Goal: Information Seeking & Learning: Find specific page/section

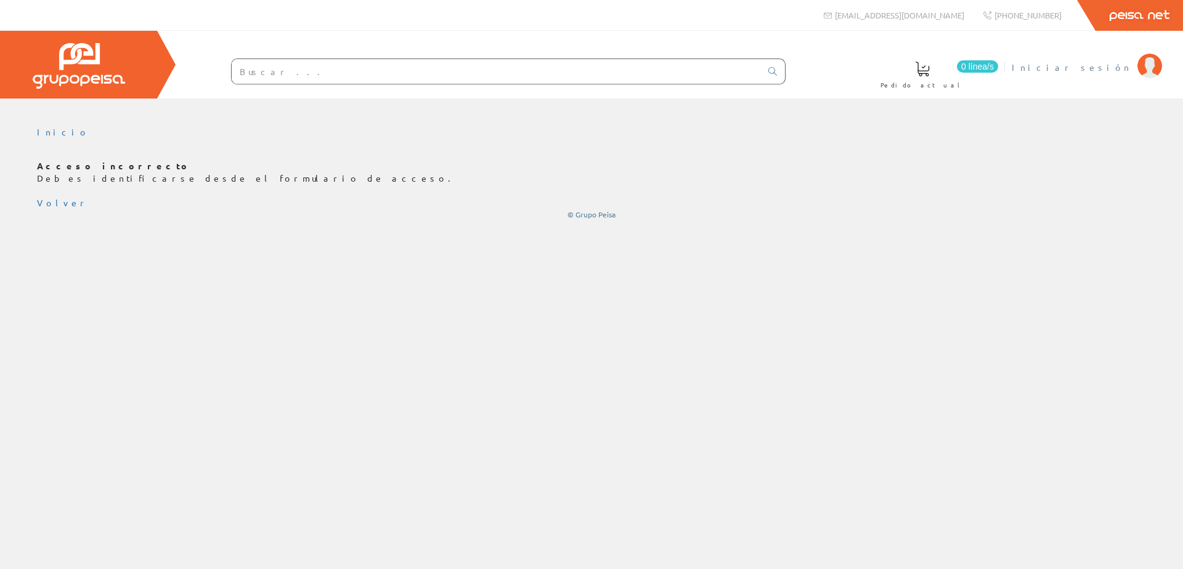
click at [1093, 70] on span "Iniciar sesión" at bounding box center [1070, 67] width 119 height 12
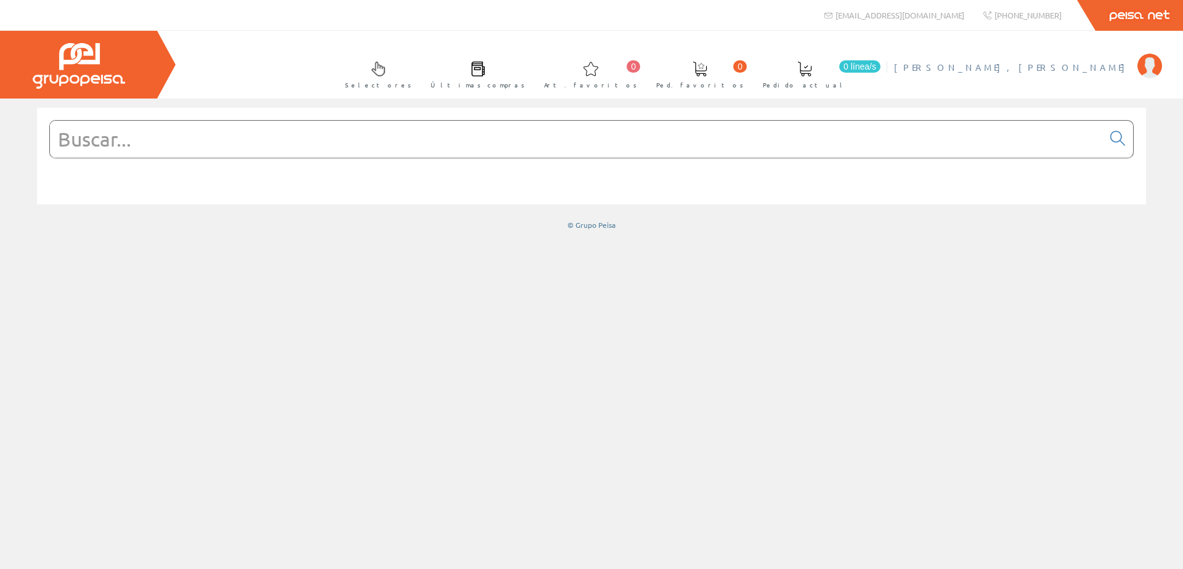
click at [1063, 68] on span "[PERSON_NAME], [PERSON_NAME]" at bounding box center [1012, 67] width 237 height 12
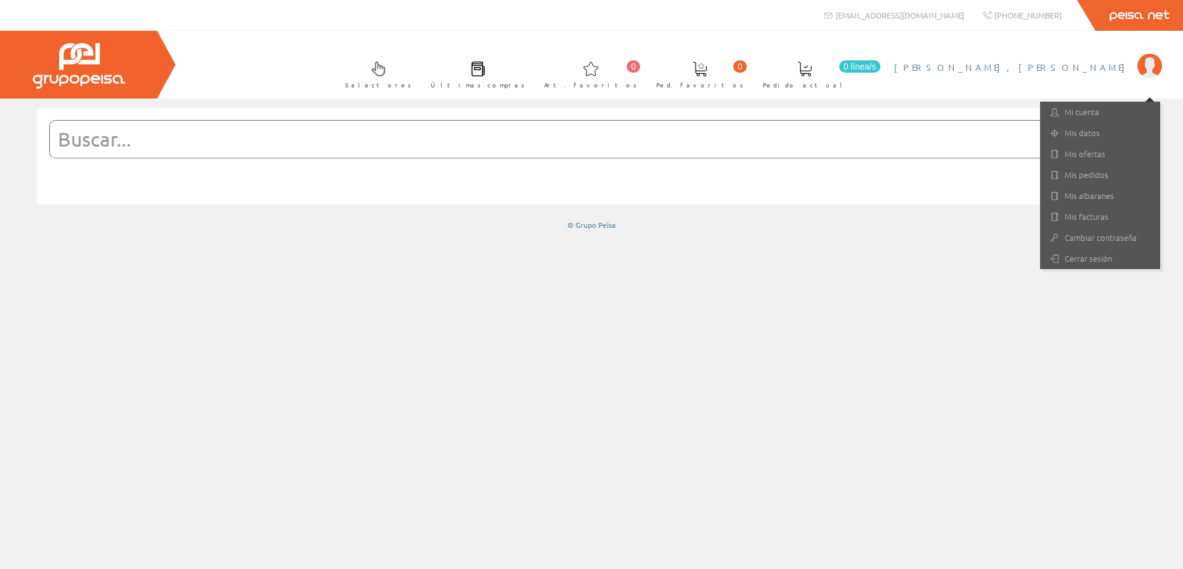
click at [952, 331] on div at bounding box center [591, 334] width 1183 height 471
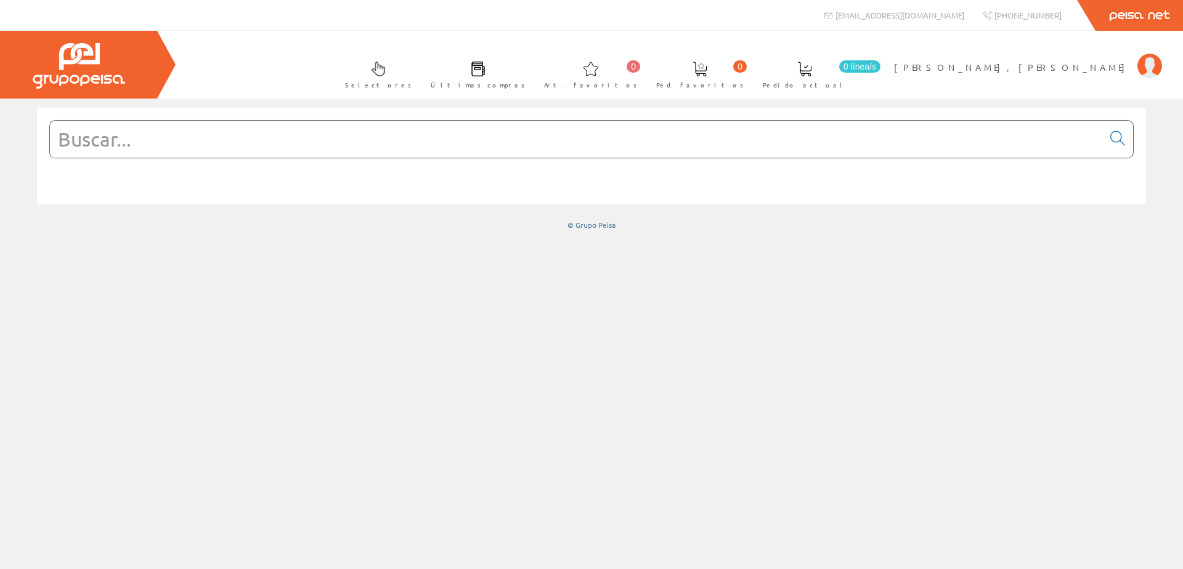
click at [156, 132] on input "text" at bounding box center [576, 139] width 1053 height 37
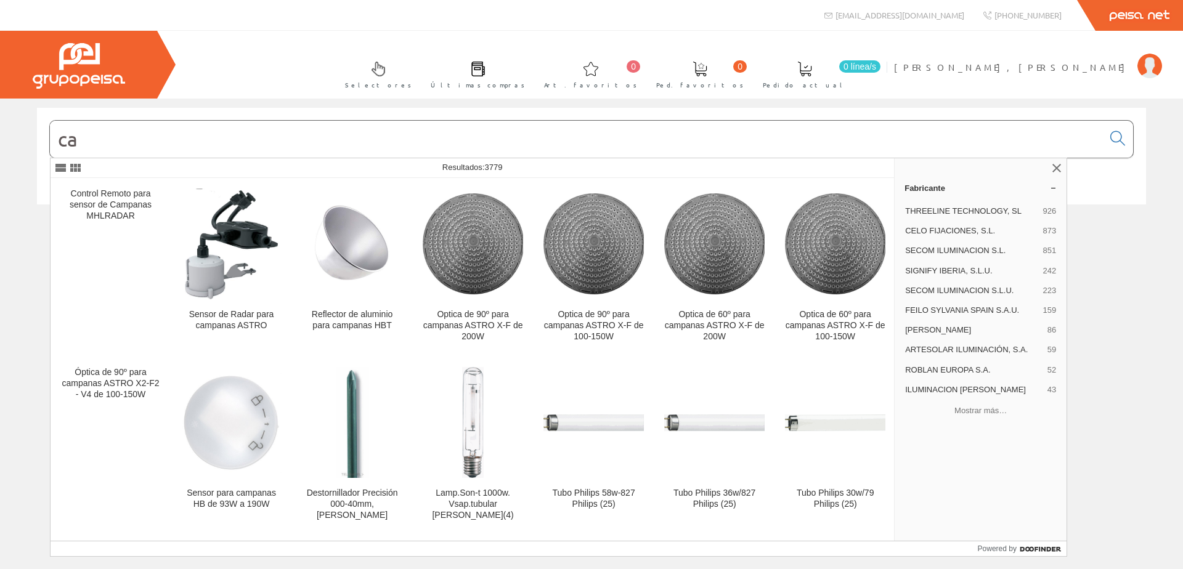
type input "c"
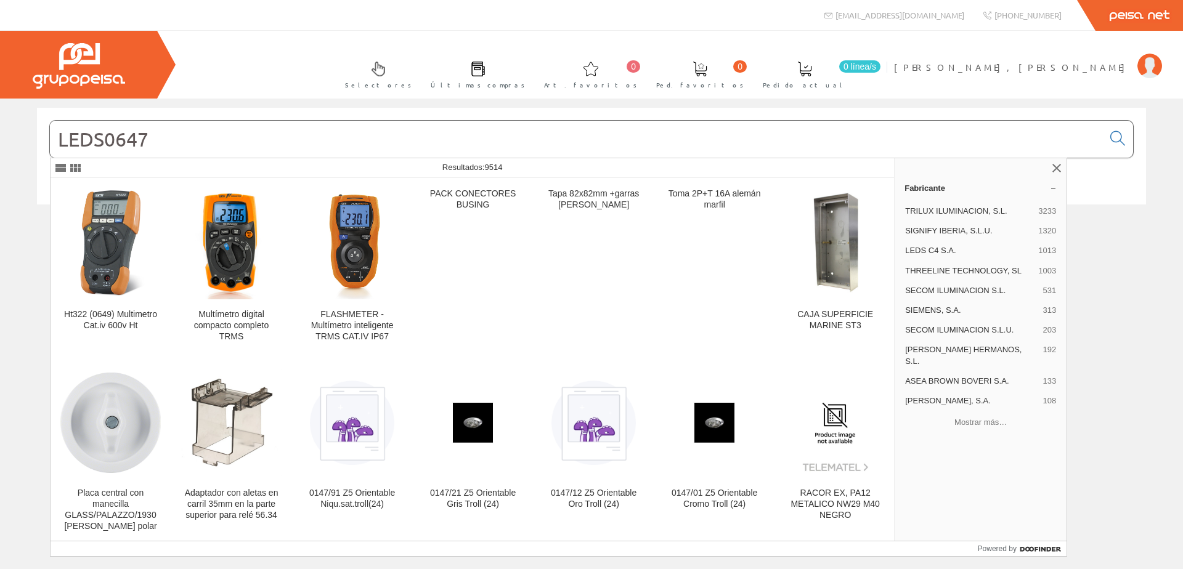
type input "LEDS0647"
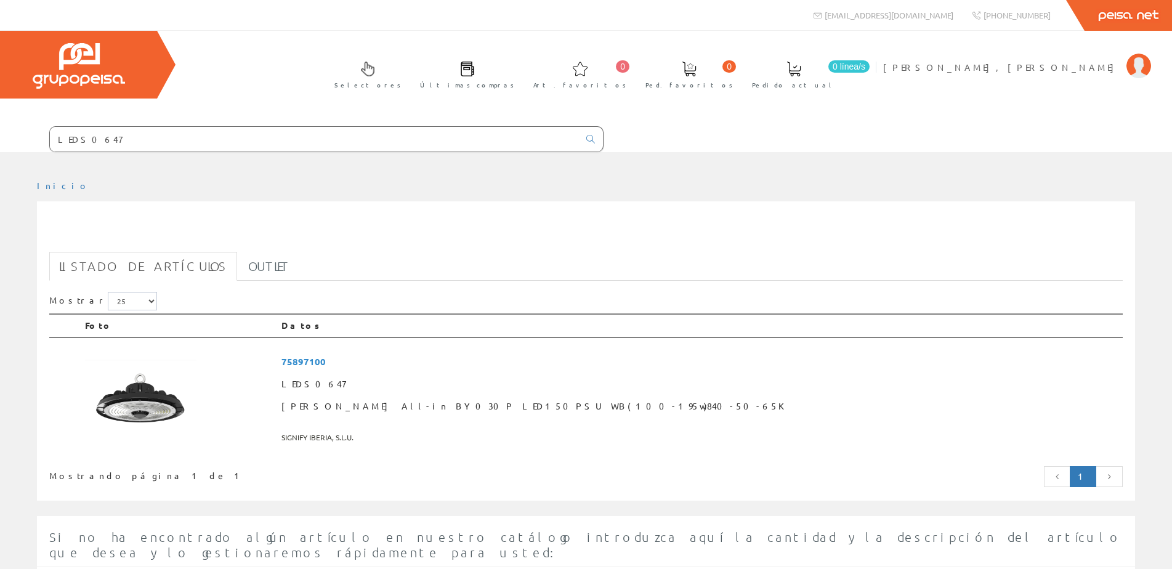
scroll to position [123, 0]
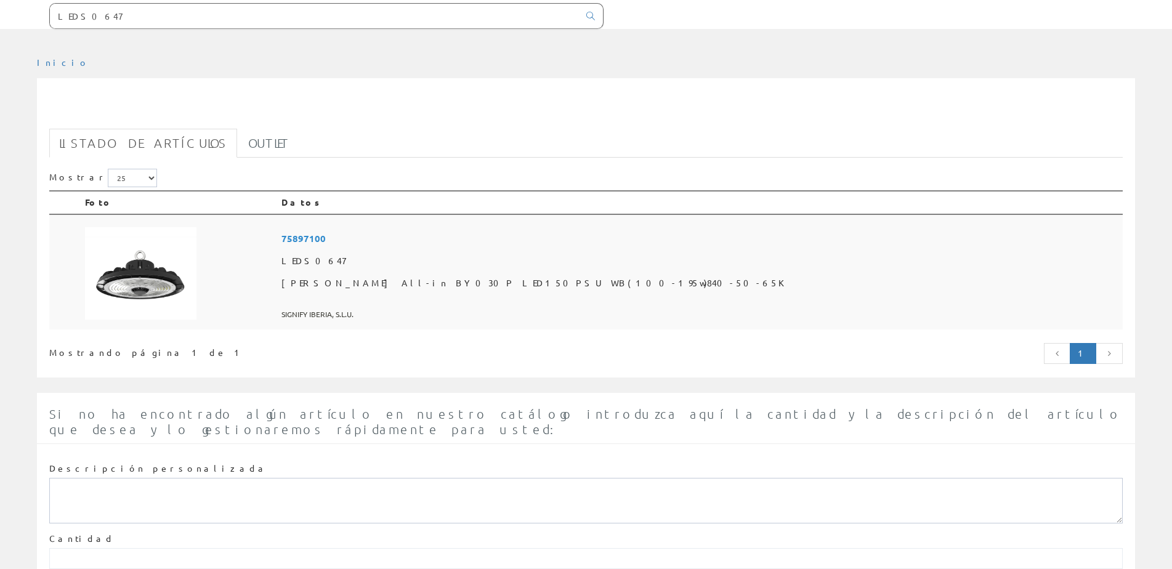
click at [440, 239] on span "75897100" at bounding box center [699, 238] width 836 height 23
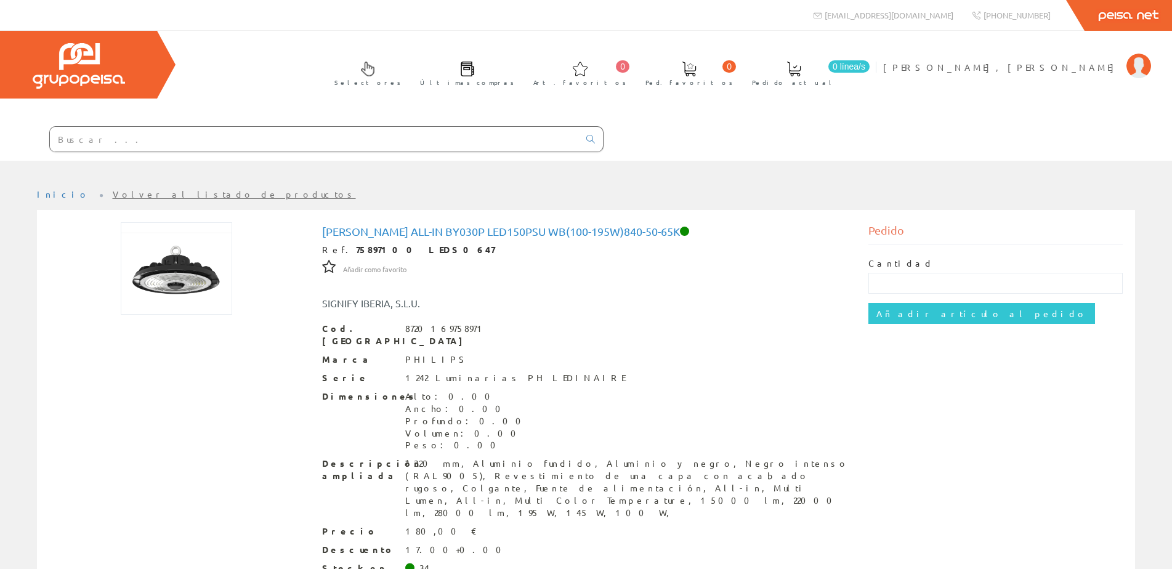
scroll to position [52, 0]
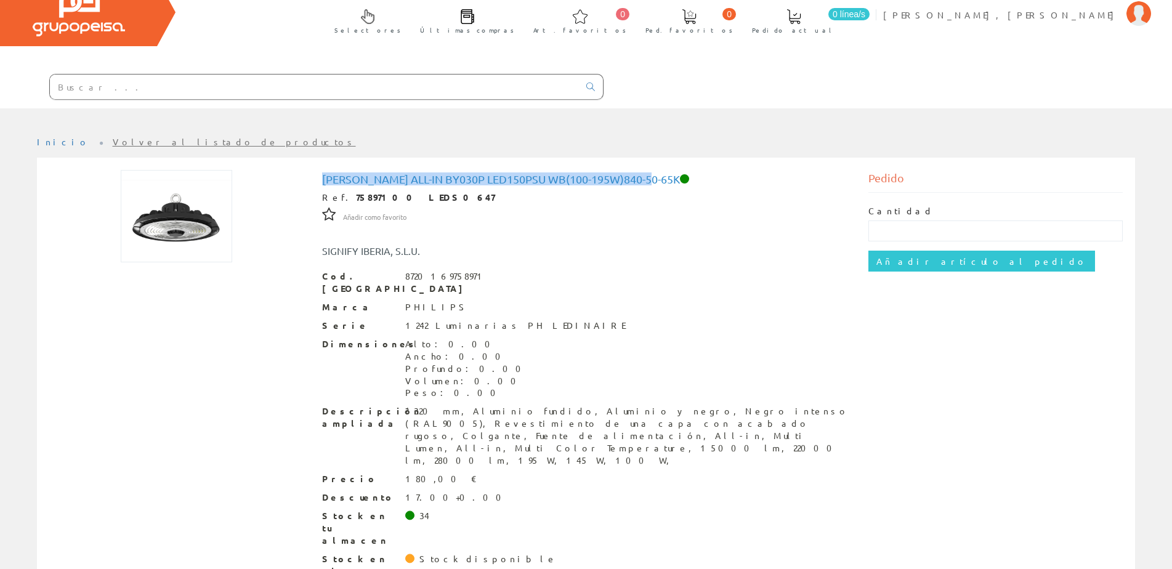
drag, startPoint x: 324, startPoint y: 177, endPoint x: 651, endPoint y: 179, distance: 327.1
click at [651, 179] on h1 "Campana All-in BY030P LED150PSU WB(100-195w)840-50-65K" at bounding box center [586, 179] width 528 height 12
copy h1 "Campana All-in BY030P LED150PSU WB(100-195w)840-50-65K"
click at [94, 76] on input "text" at bounding box center [314, 87] width 529 height 25
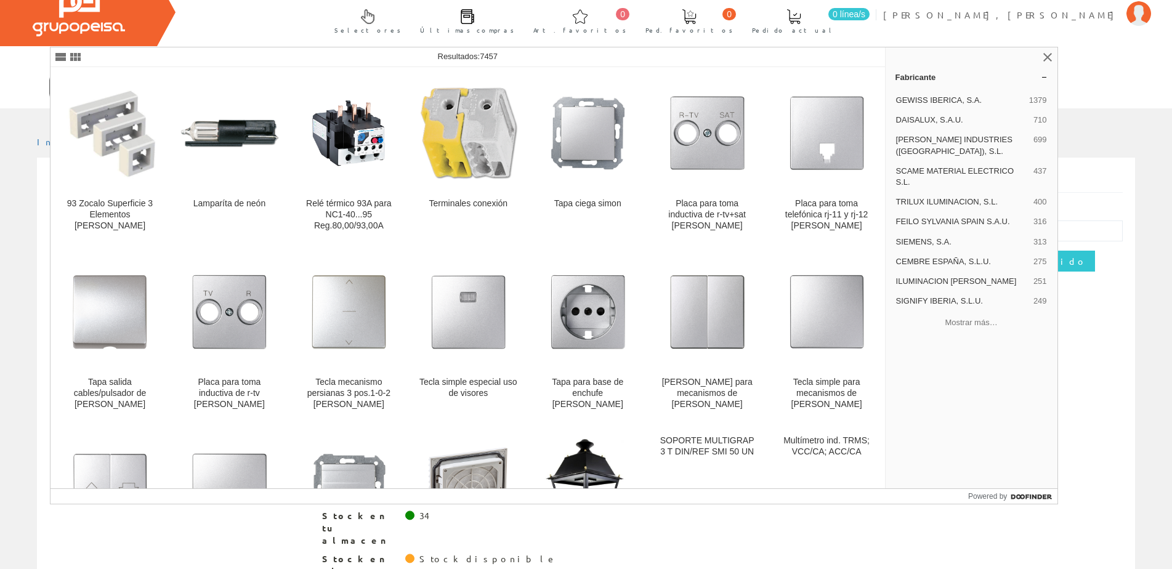
type input "GEWE9360"
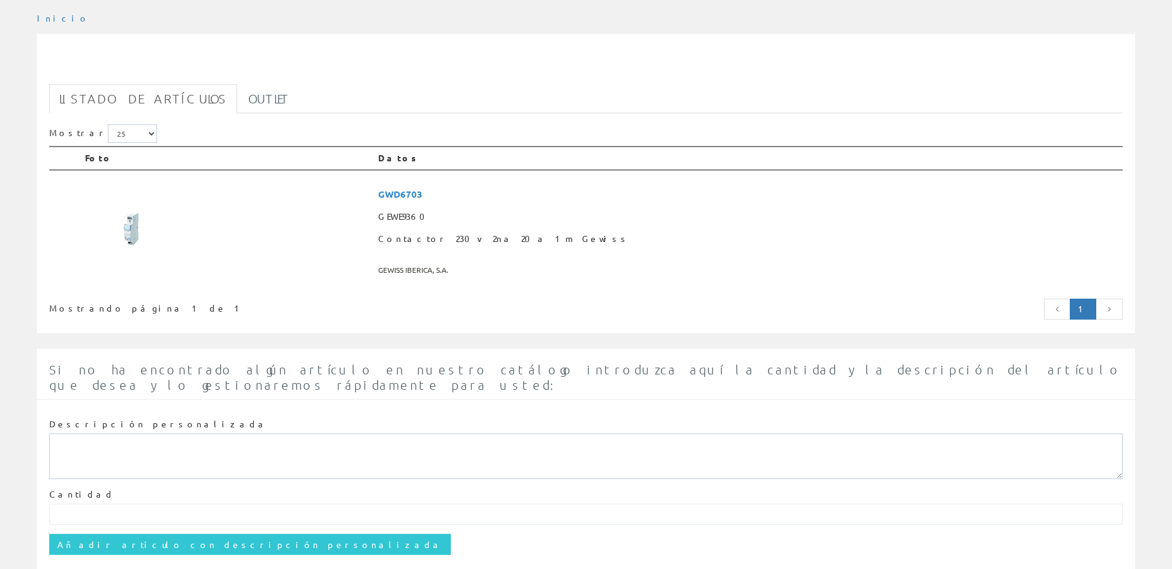
scroll to position [185, 0]
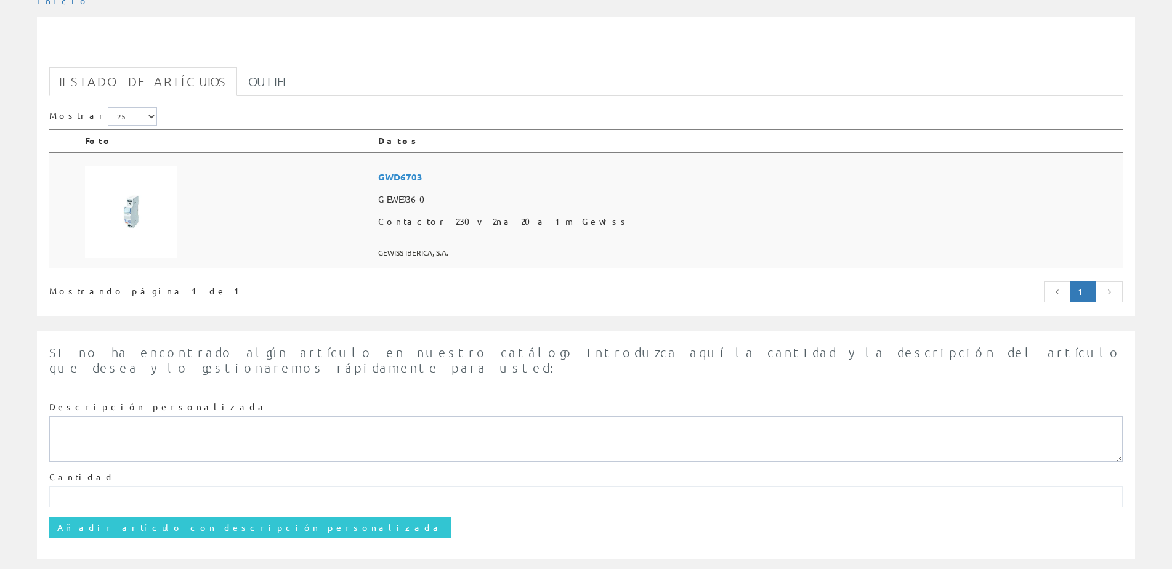
click at [535, 176] on span "GWD6703" at bounding box center [748, 177] width 740 height 23
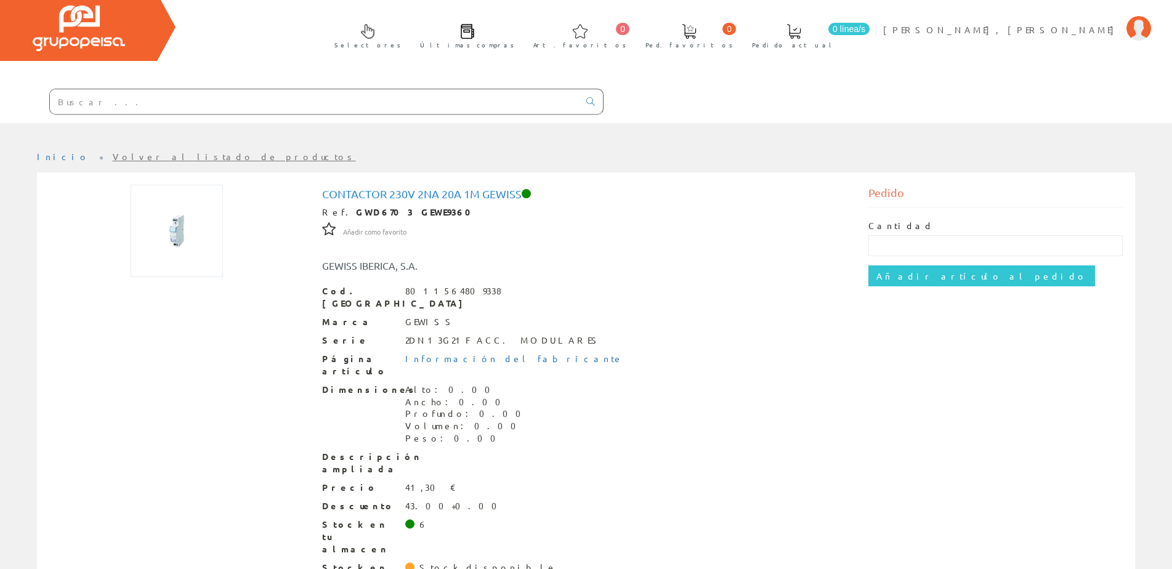
scroll to position [59, 0]
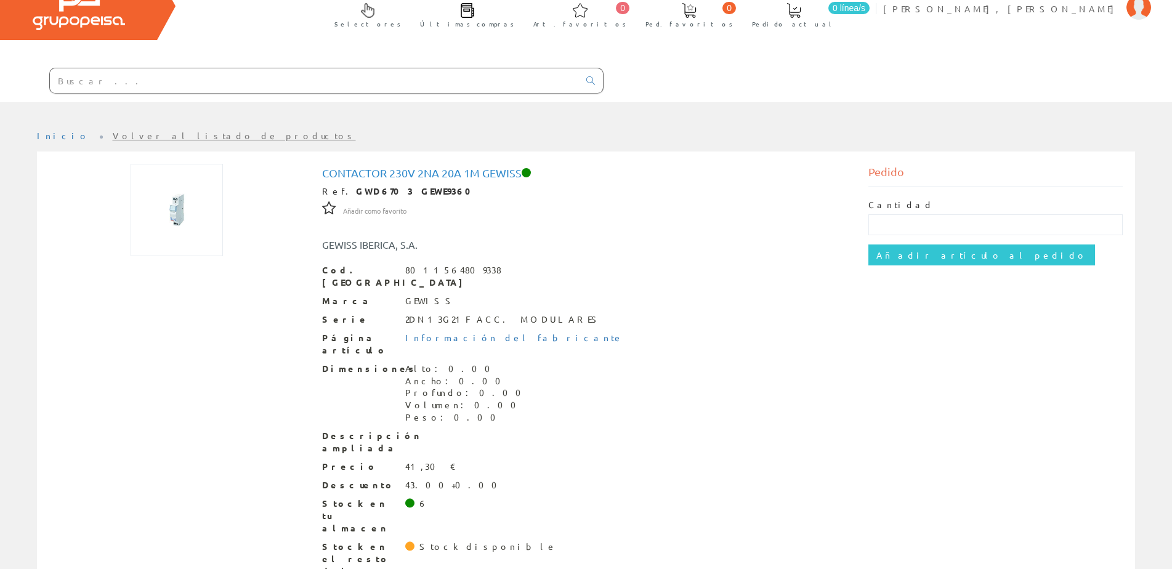
drag, startPoint x: 102, startPoint y: 84, endPoint x: 174, endPoint y: 67, distance: 74.8
click at [102, 84] on input "text" at bounding box center [314, 80] width 529 height 25
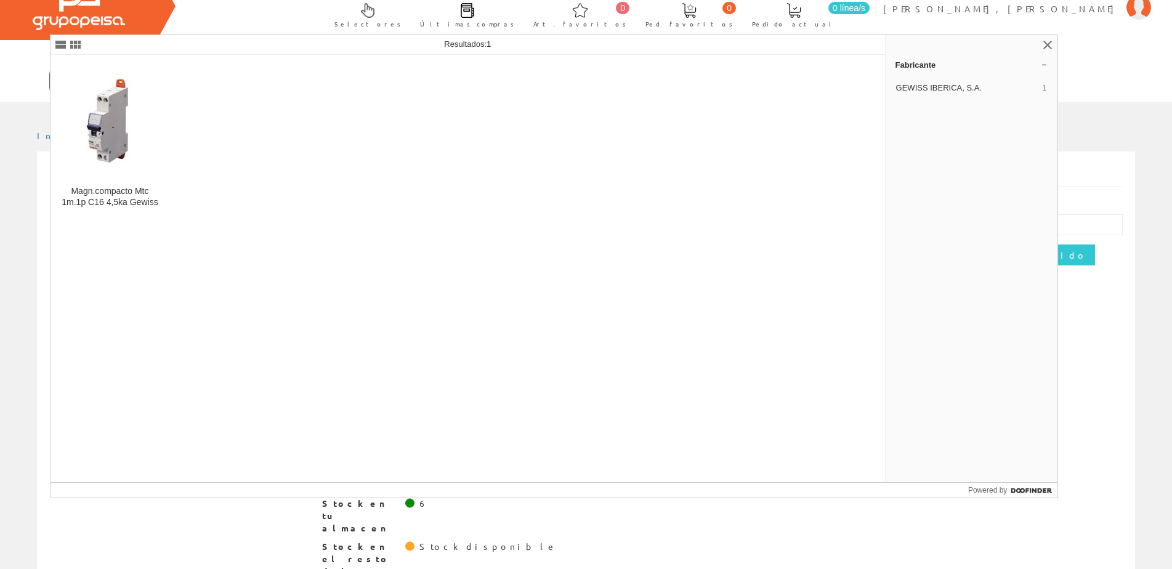
type input "GEWE8995"
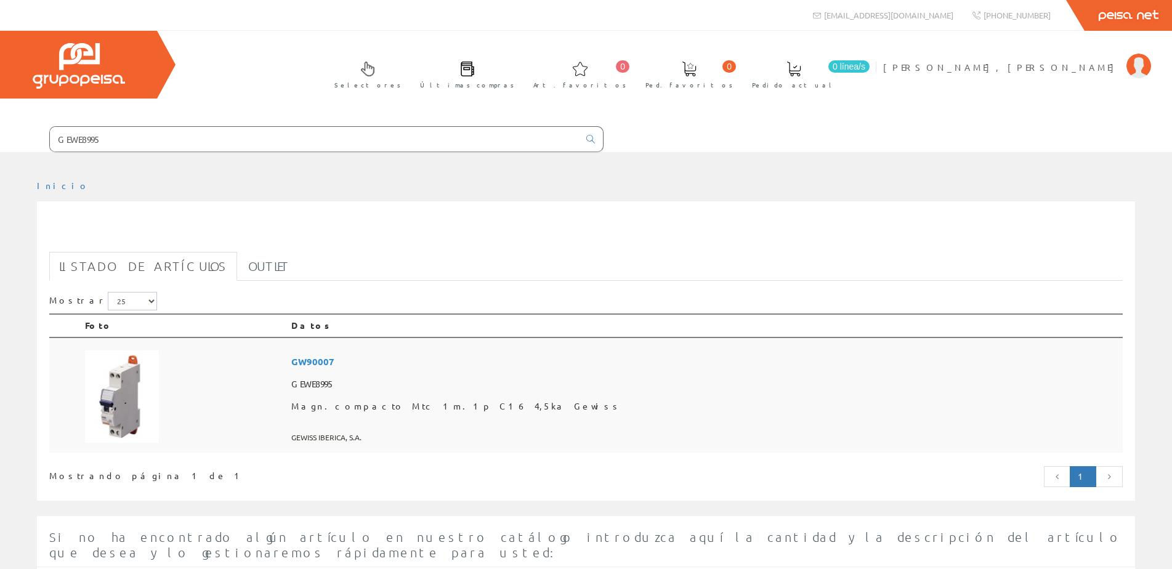
click at [437, 361] on span "GW90007" at bounding box center [704, 361] width 827 height 23
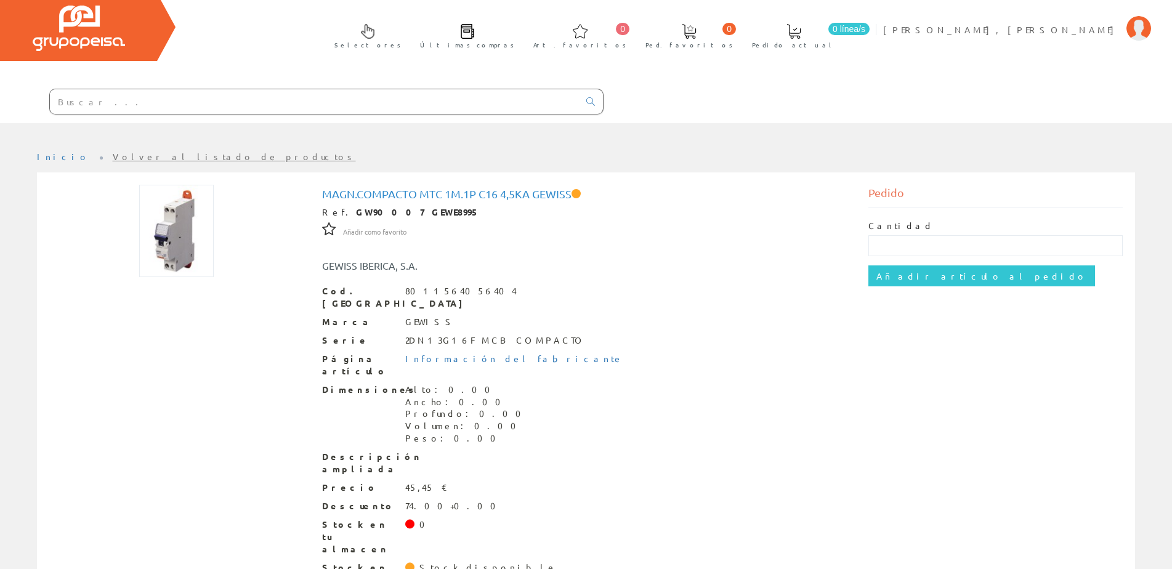
scroll to position [59, 0]
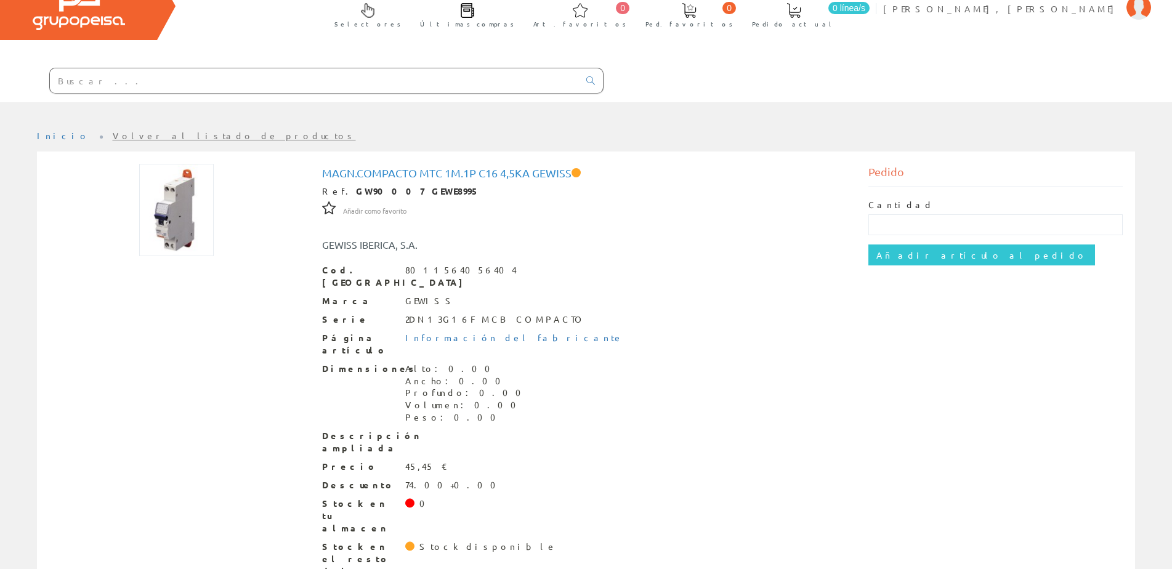
drag, startPoint x: 79, startPoint y: 86, endPoint x: 91, endPoint y: 81, distance: 12.5
click at [79, 86] on input "text" at bounding box center [314, 80] width 529 height 25
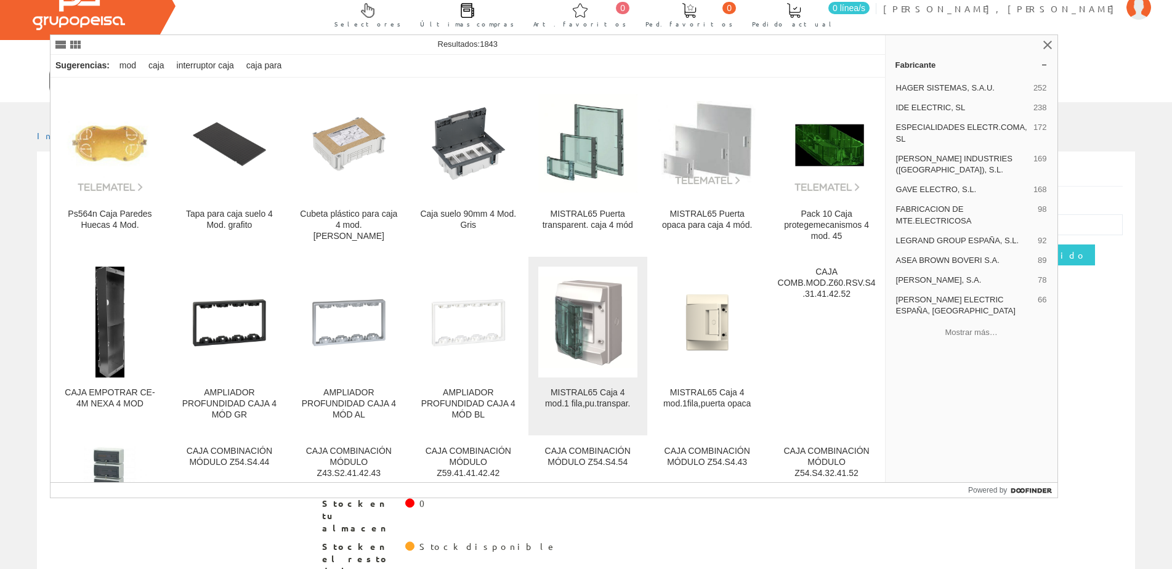
type input "CAJA 4 MOD"
click at [584, 323] on img at bounding box center [587, 322] width 99 height 99
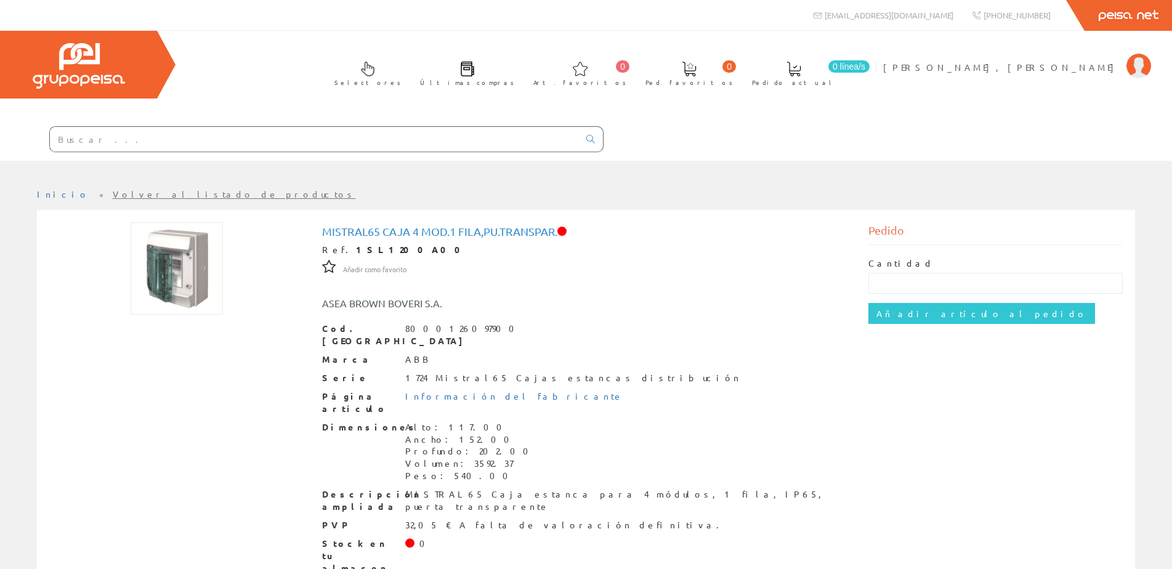
click at [73, 132] on input "text" at bounding box center [314, 139] width 529 height 25
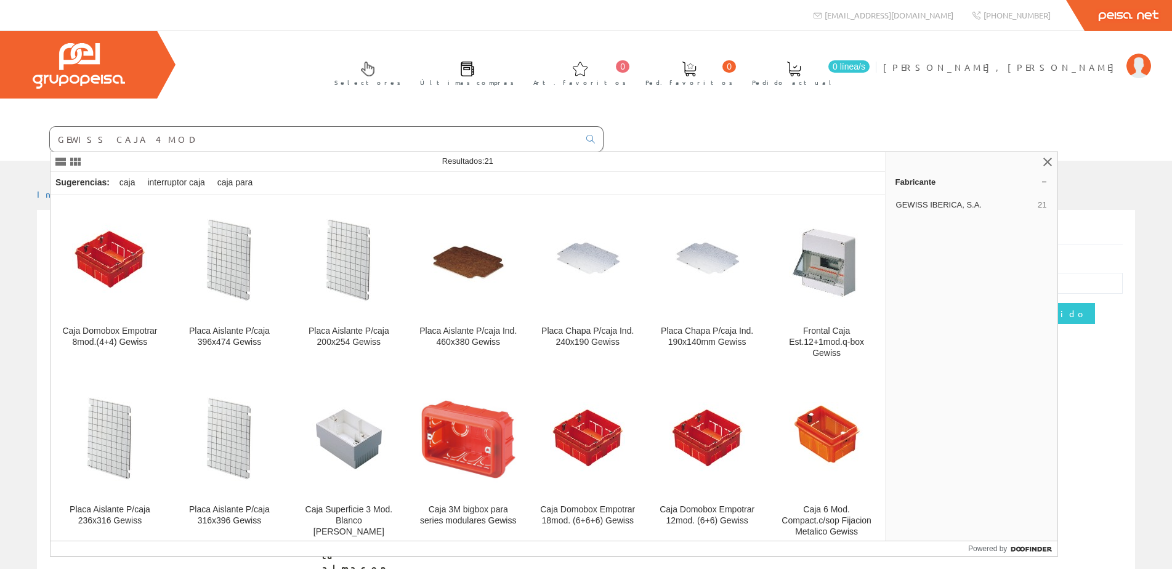
click at [81, 142] on input "GEWISS CAJA 4 MOD" at bounding box center [314, 139] width 529 height 25
type input "GEWISS CAJA 4 MOD"
click at [593, 139] on icon at bounding box center [590, 139] width 9 height 9
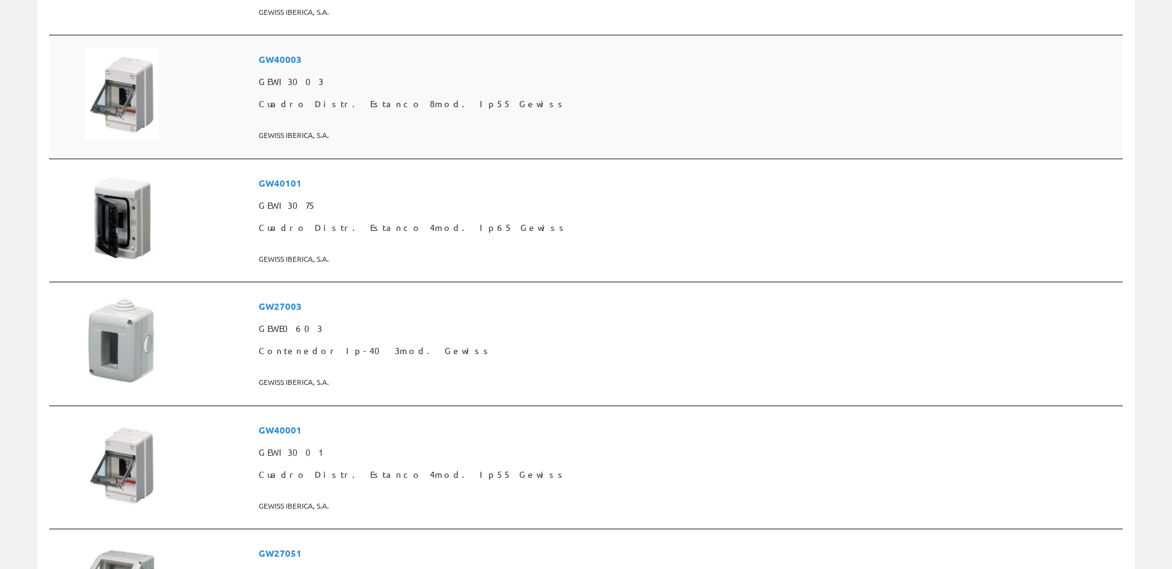
scroll to position [2033, 0]
click at [386, 180] on span "GW40101" at bounding box center [688, 182] width 859 height 23
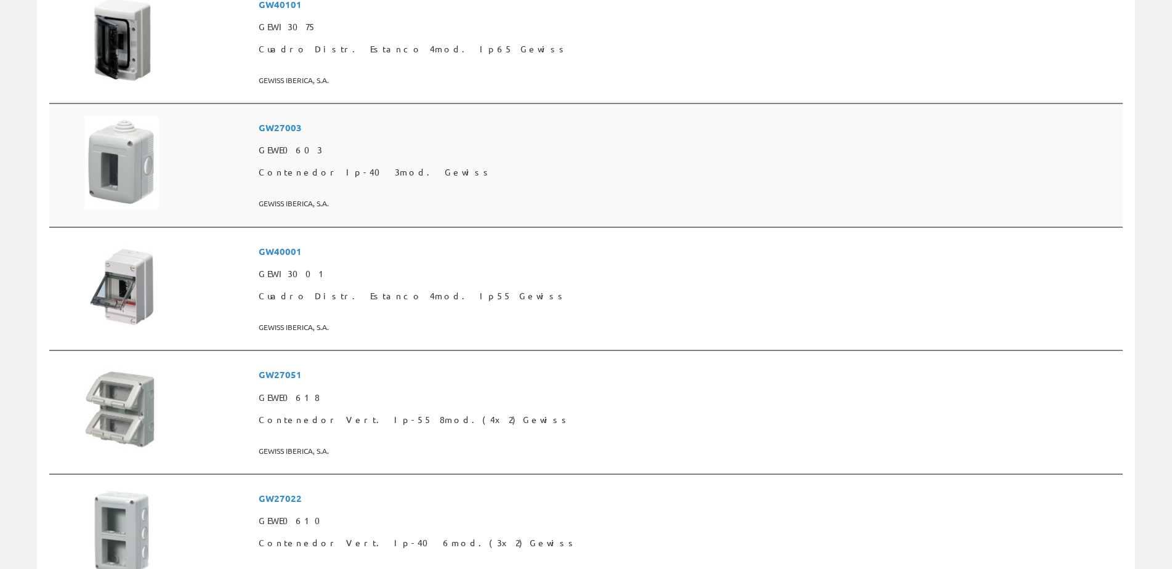
scroll to position [2217, 0]
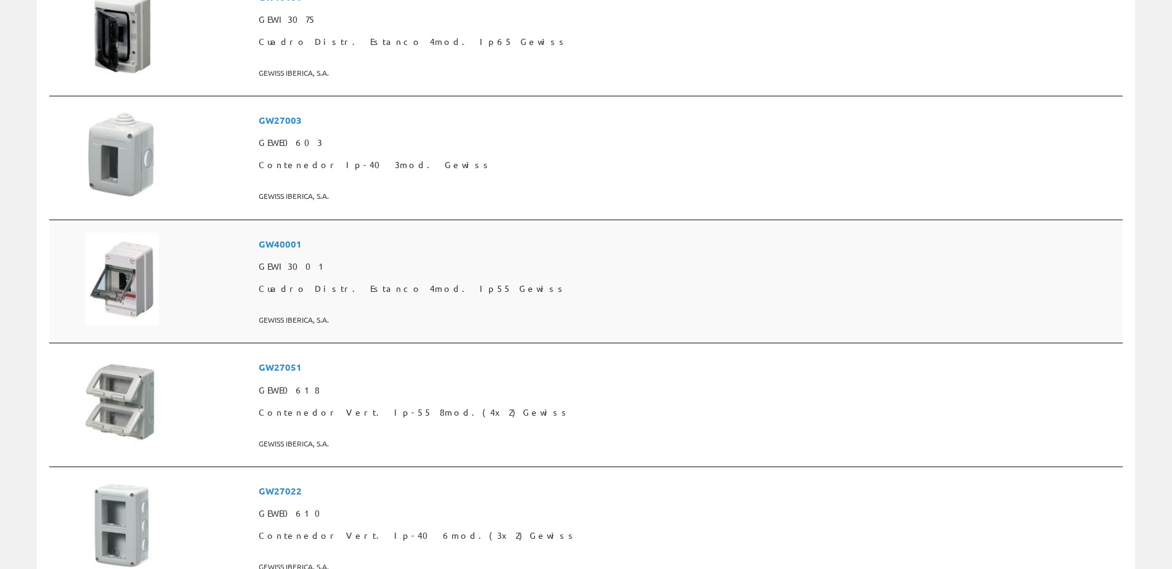
click at [384, 242] on span "GW40001" at bounding box center [688, 244] width 859 height 23
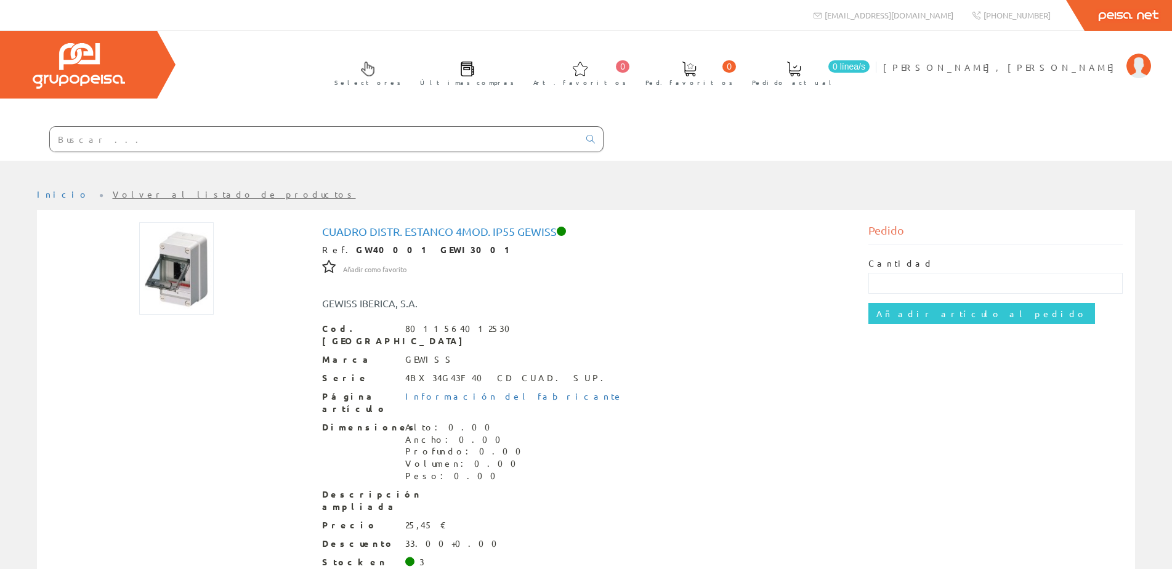
scroll to position [59, 0]
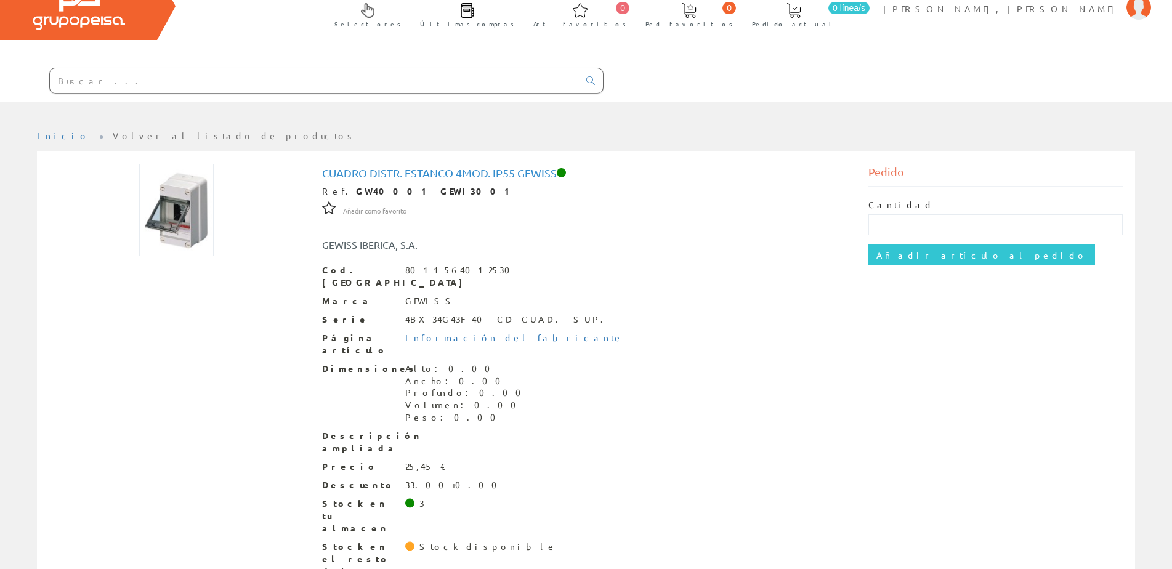
click at [83, 73] on input "text" at bounding box center [314, 80] width 529 height 25
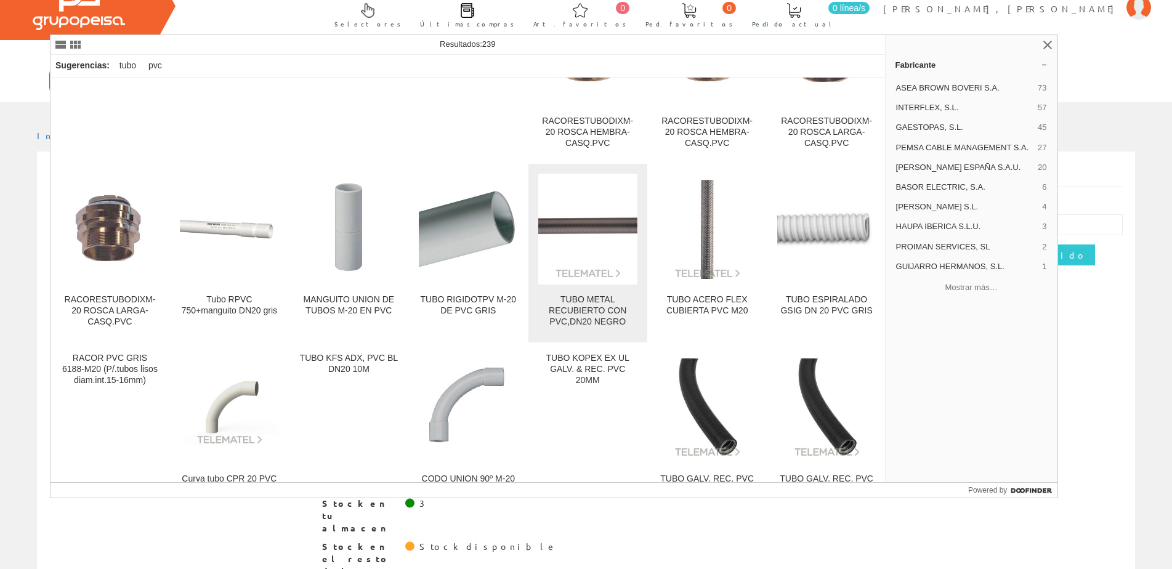
scroll to position [185, 0]
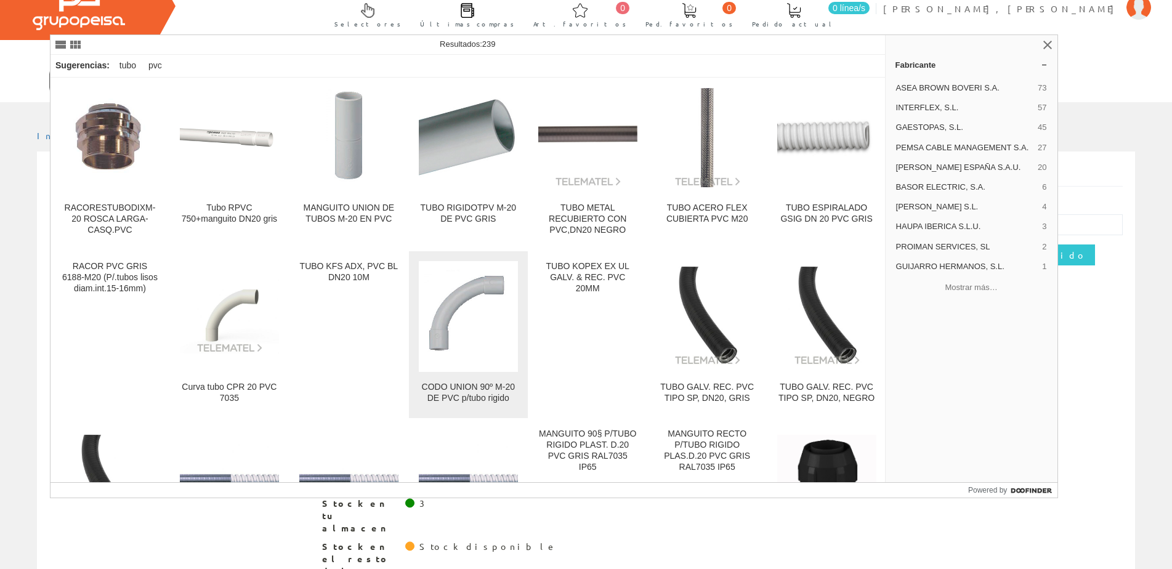
type input "TUBO PVC 20"
click at [456, 299] on img at bounding box center [468, 316] width 99 height 99
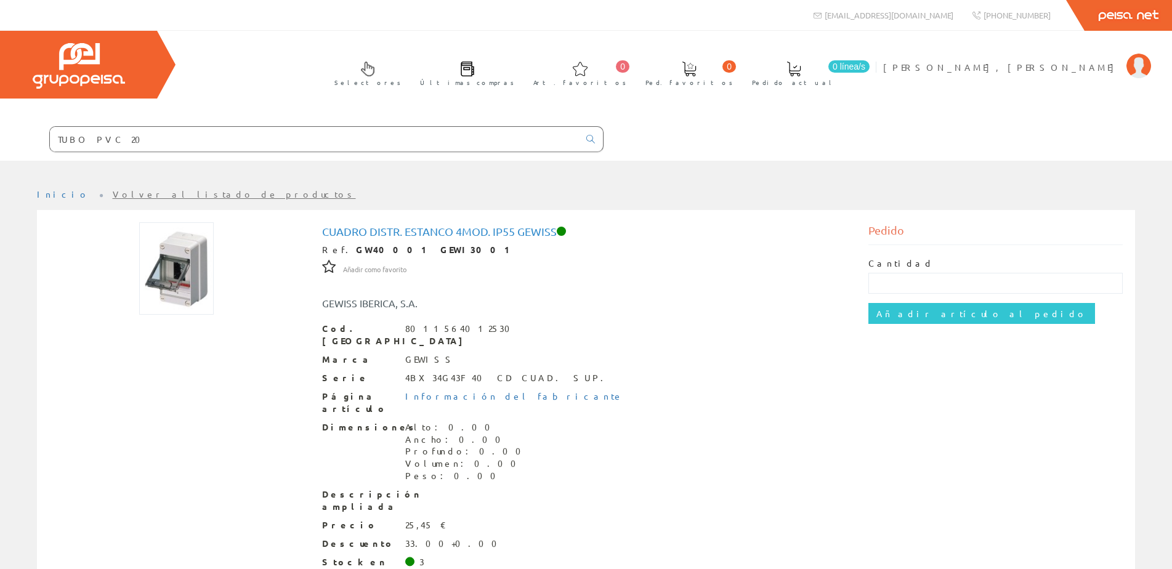
scroll to position [59, 0]
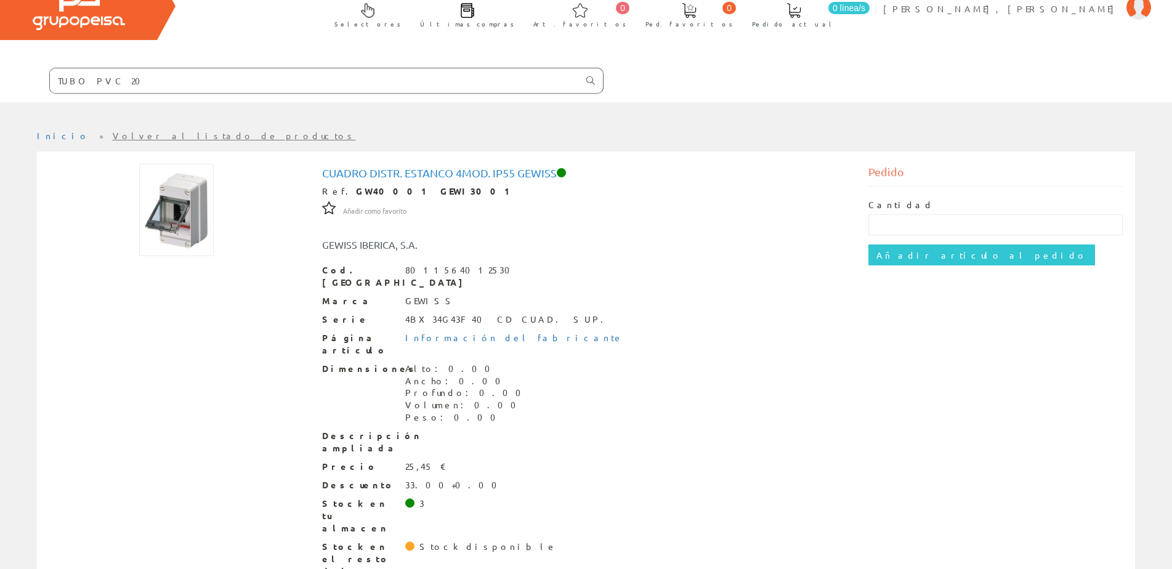
click at [588, 76] on link at bounding box center [590, 80] width 25 height 17
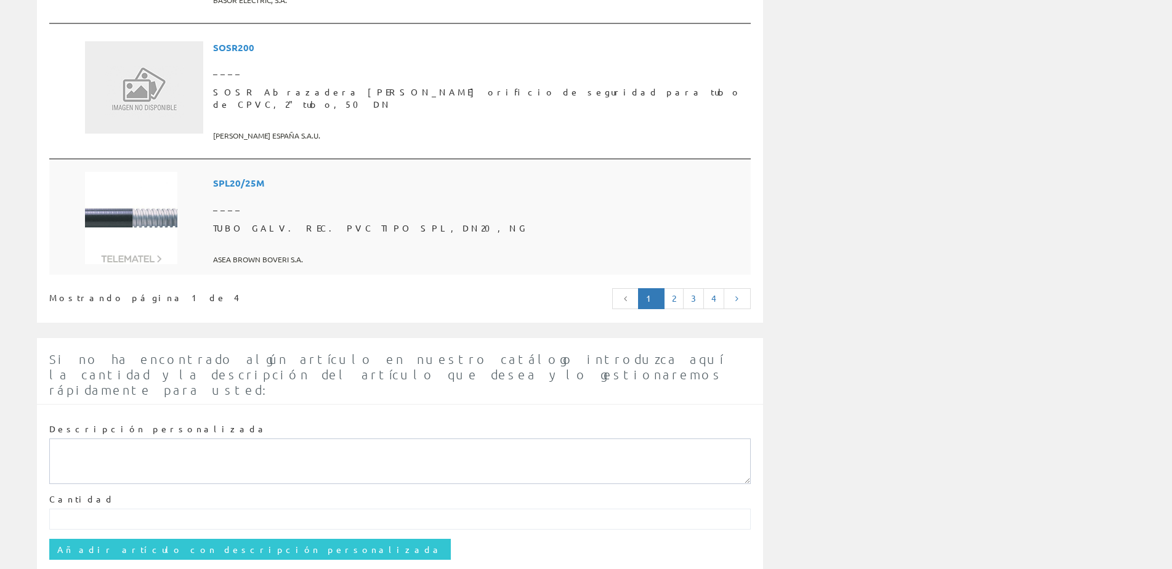
scroll to position [3178, 0]
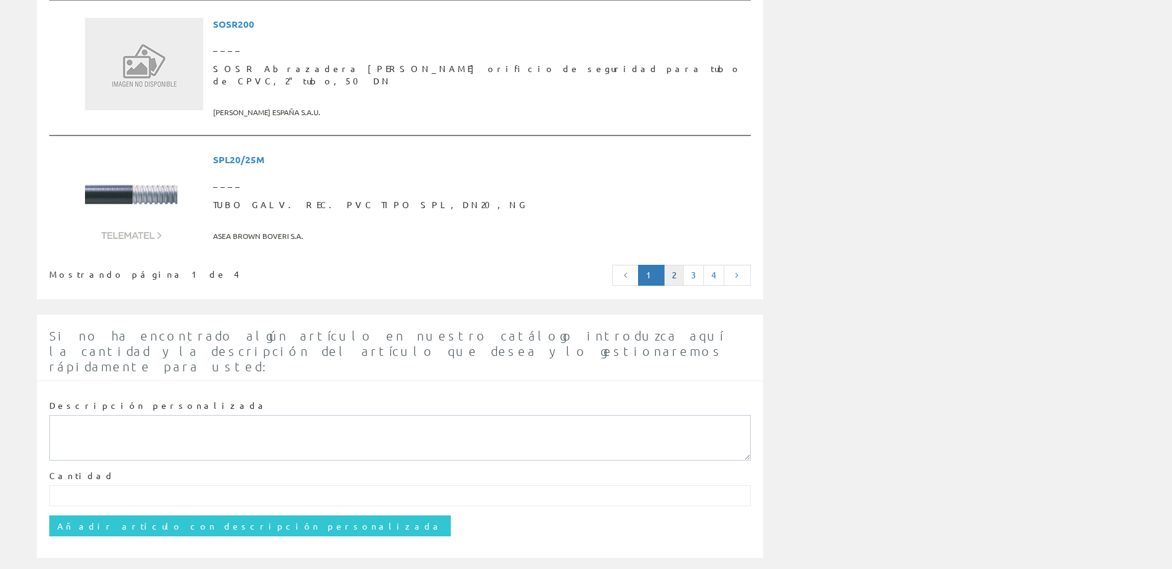
click at [672, 265] on link "2" at bounding box center [674, 275] width 20 height 21
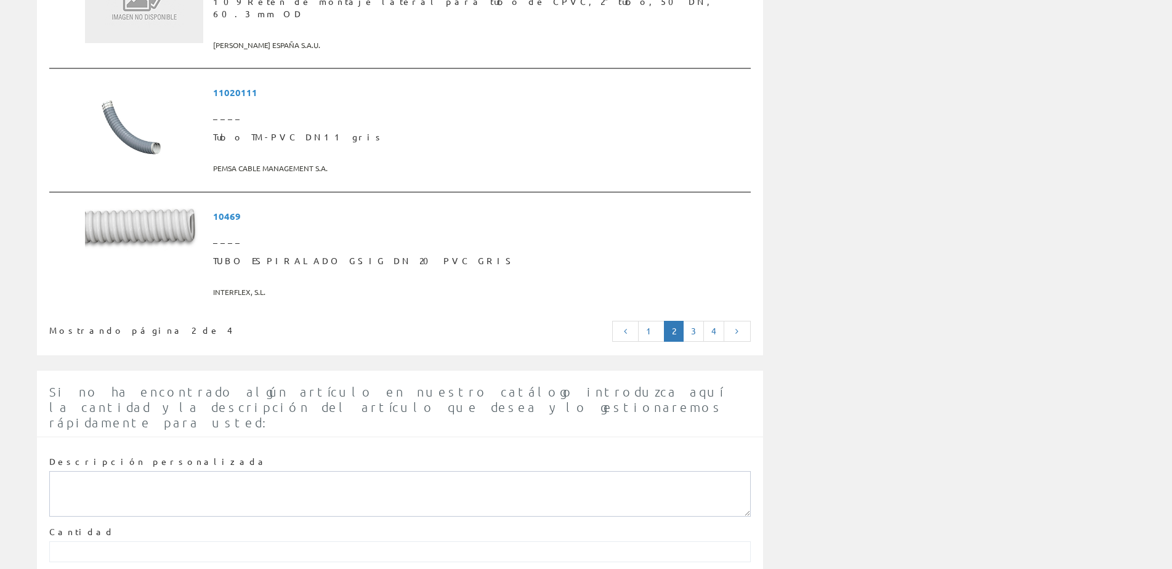
scroll to position [3170, 0]
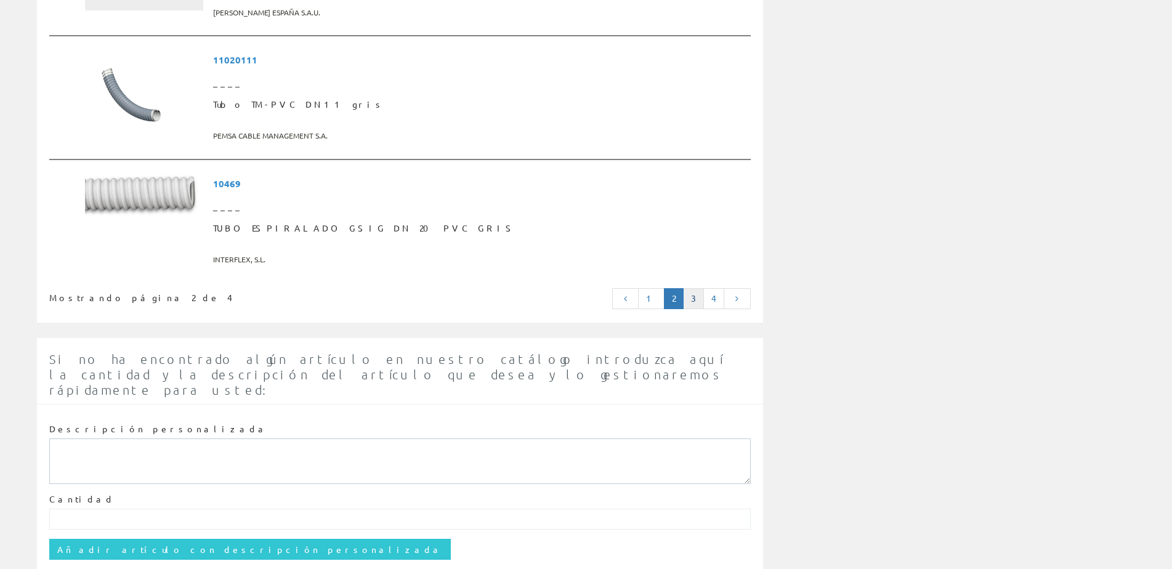
click at [692, 288] on link "3" at bounding box center [693, 298] width 21 height 21
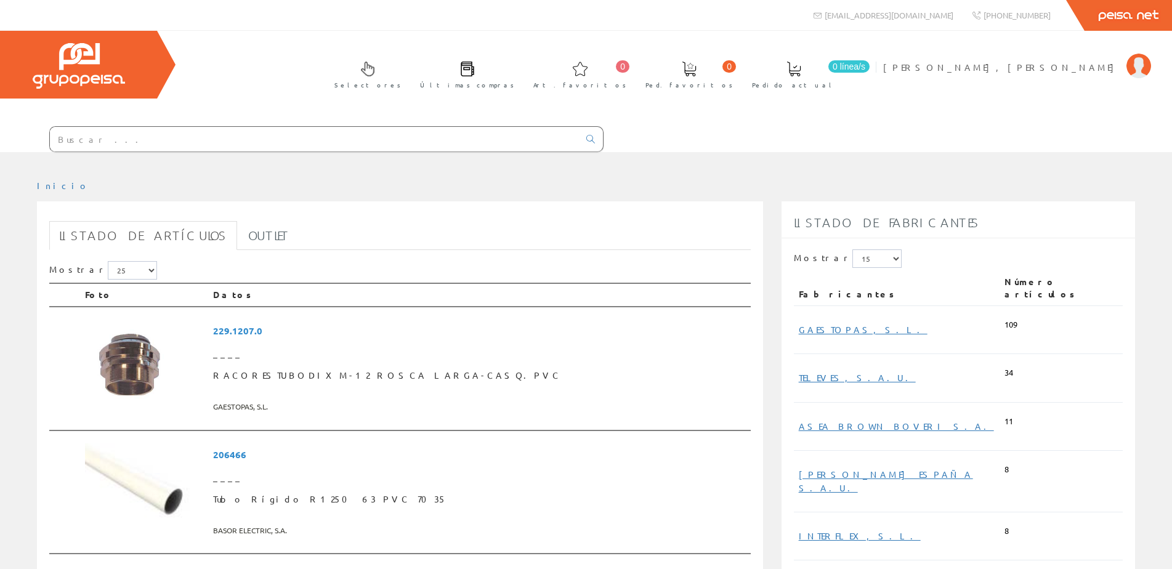
click at [73, 135] on input "text" at bounding box center [314, 139] width 529 height 25
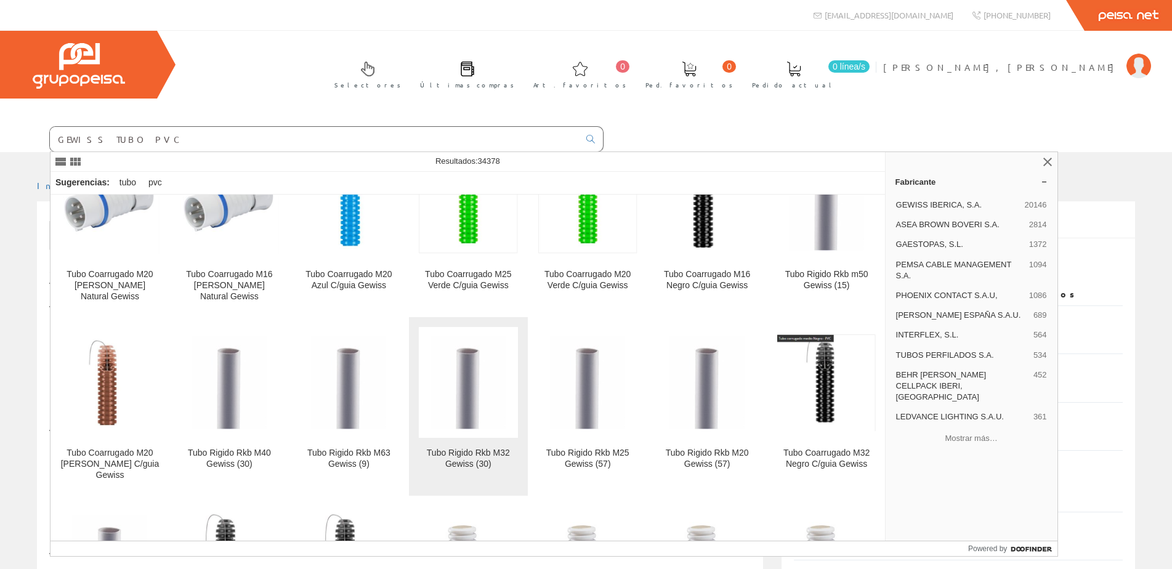
scroll to position [1848, 0]
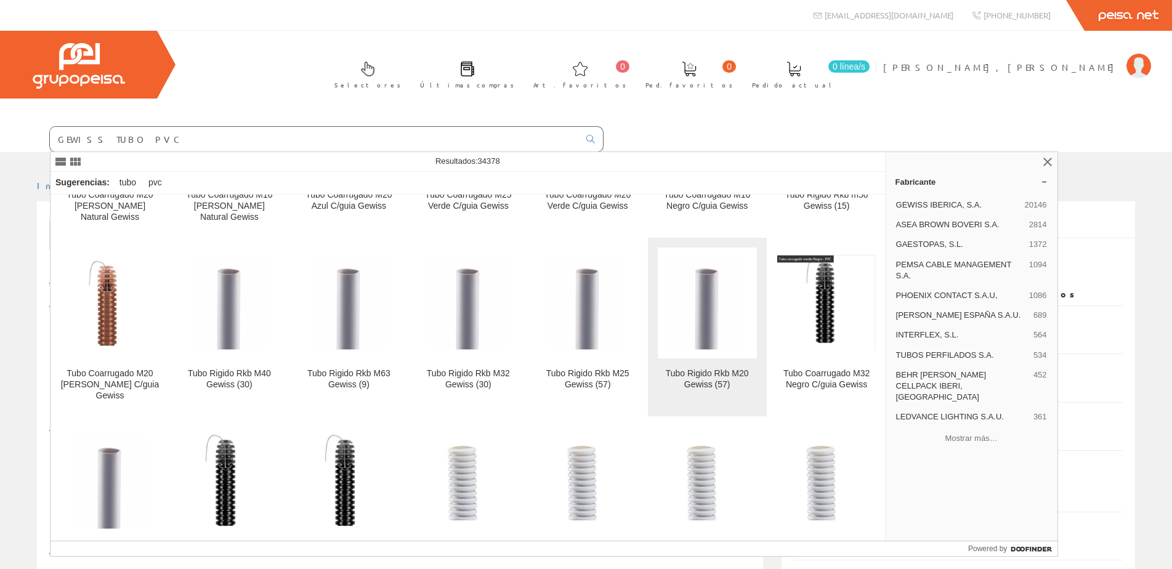
type input "GEWISS TUBO PVC"
click at [701, 310] on img at bounding box center [707, 303] width 75 height 94
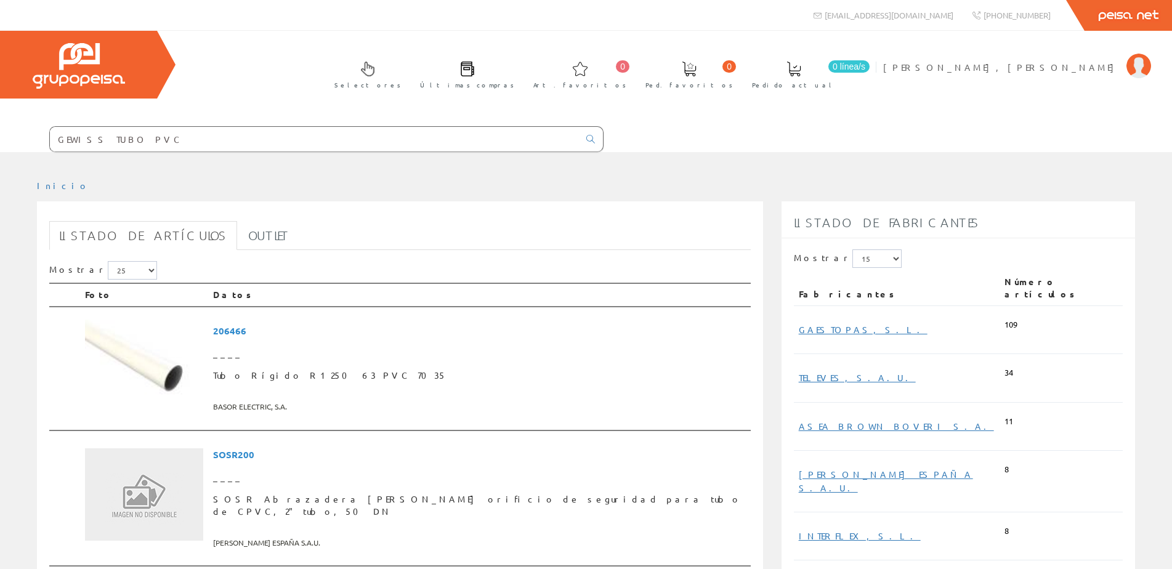
click at [59, 138] on input "GEWISS TUBO PVC" at bounding box center [314, 139] width 529 height 25
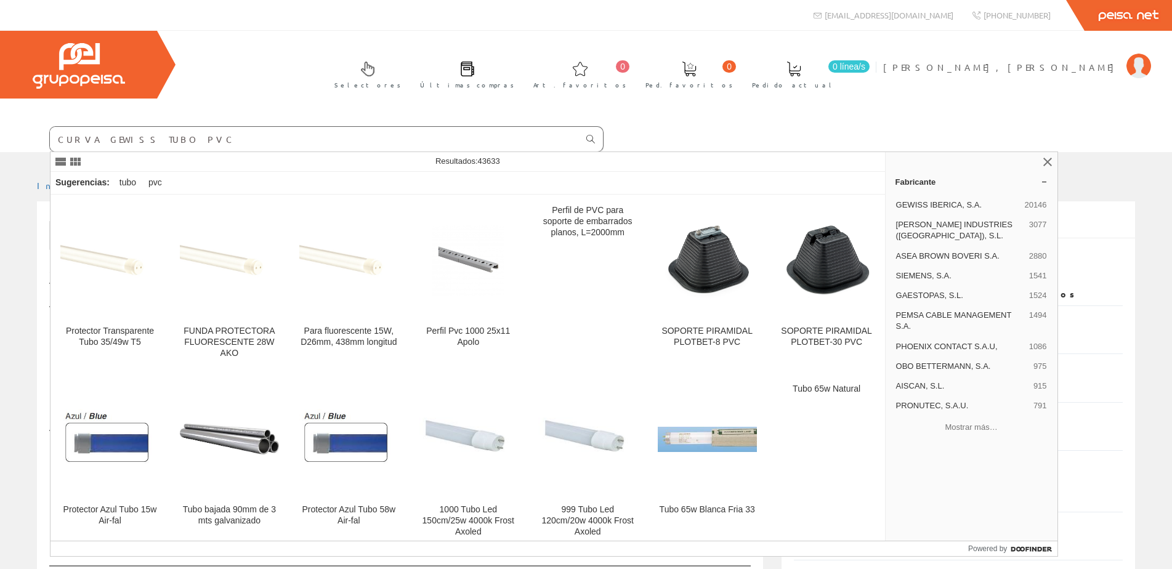
type input "CURVA GEWISS TUBO PVC"
click at [588, 136] on icon at bounding box center [590, 139] width 9 height 9
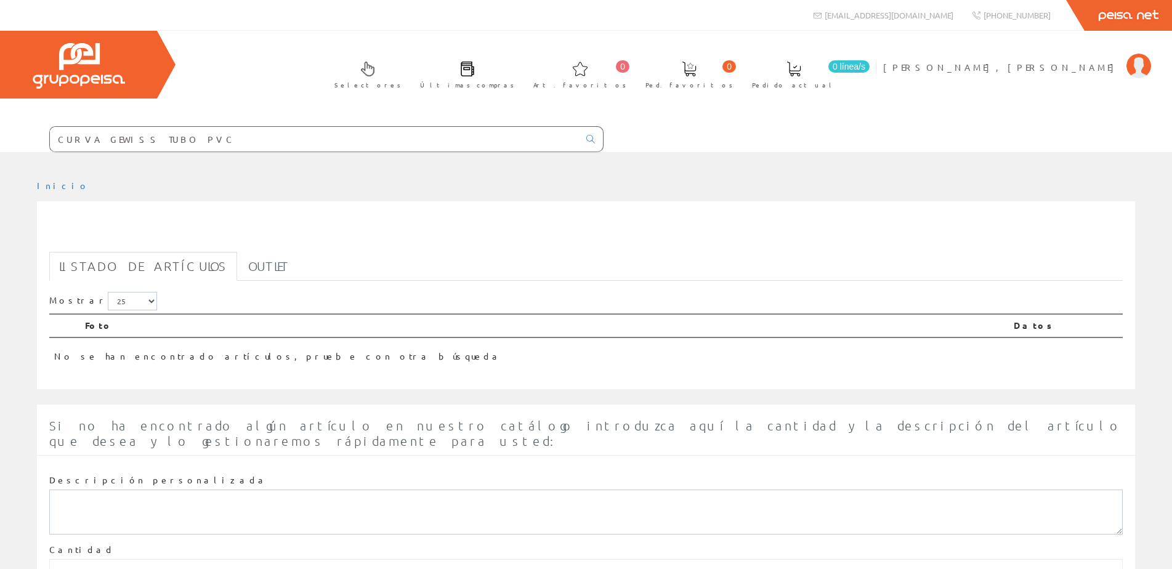
click at [89, 139] on input "CURVA GEWISS TUBO PVC" at bounding box center [314, 139] width 529 height 25
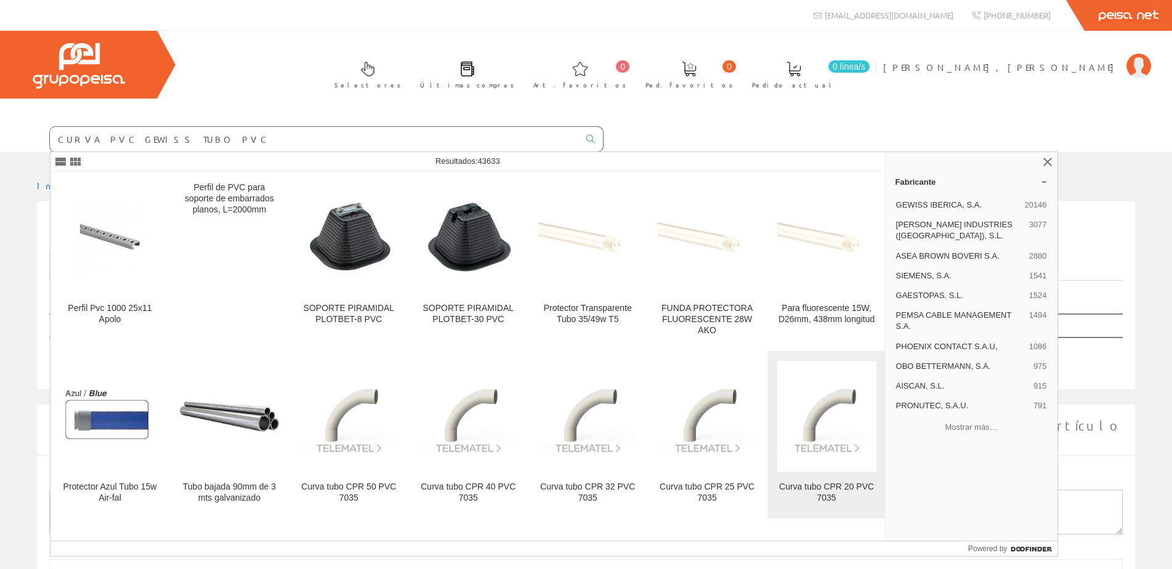
type input "CURVA PVC GEWISS TUBO PVC"
click at [825, 405] on img at bounding box center [826, 416] width 99 height 75
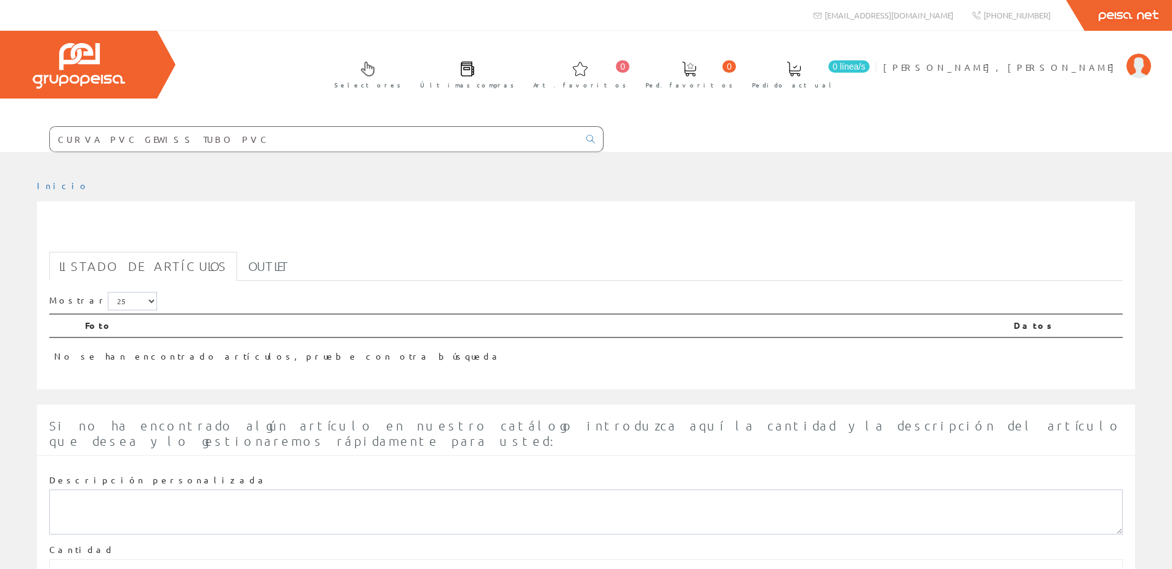
click at [183, 140] on input "CURVA PVC GEWISS TUBO PVC" at bounding box center [314, 139] width 529 height 25
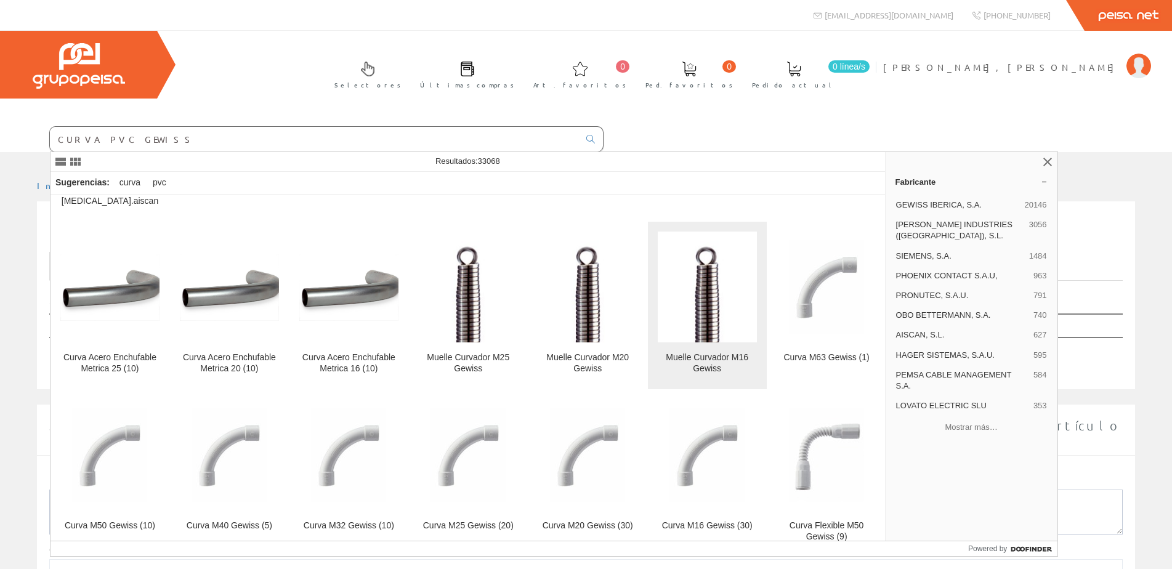
scroll to position [1232, 0]
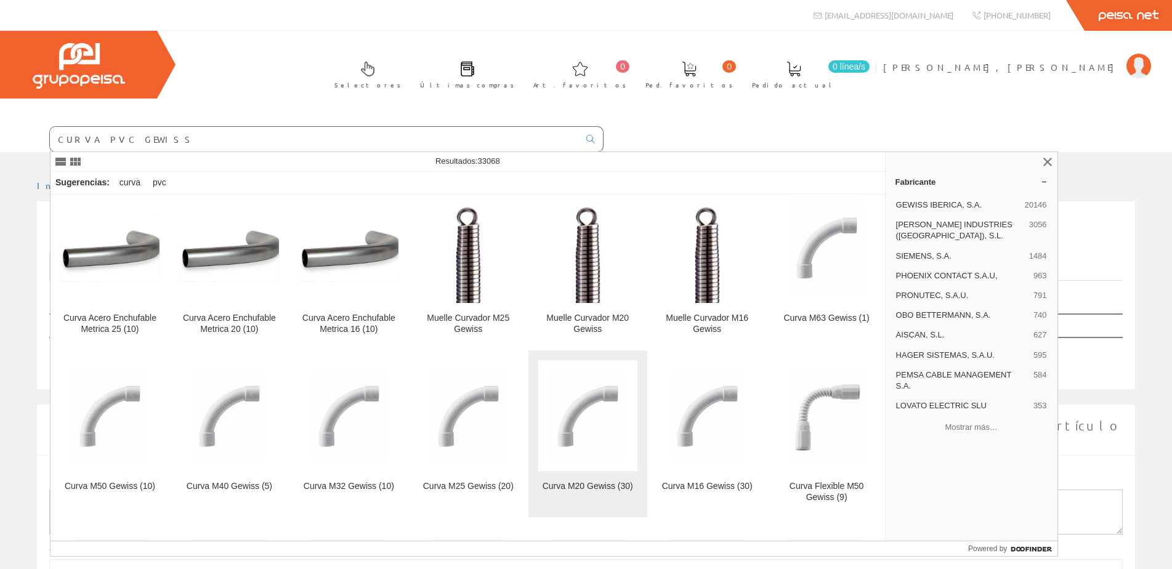
type input "CURVA PVC GEWISS"
click at [590, 388] on img at bounding box center [587, 416] width 75 height 94
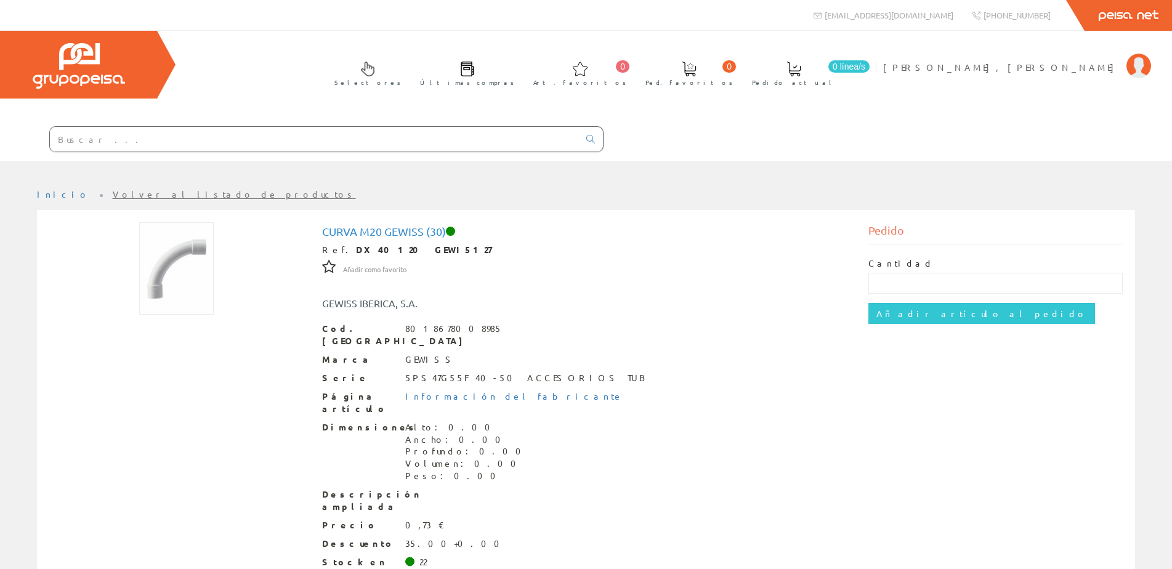
scroll to position [59, 0]
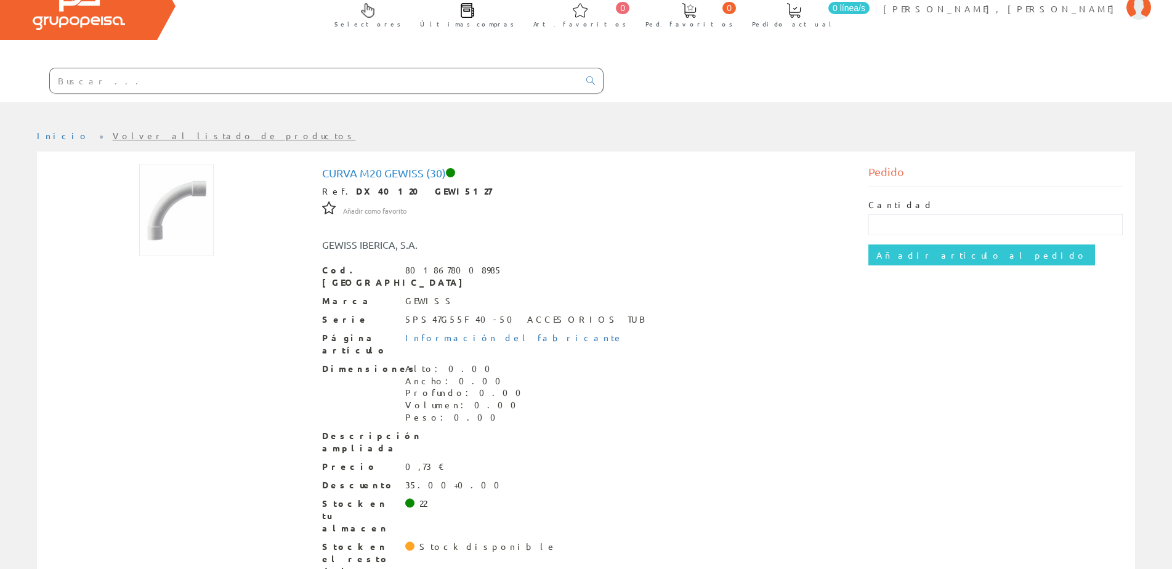
click at [83, 83] on input "text" at bounding box center [314, 80] width 529 height 25
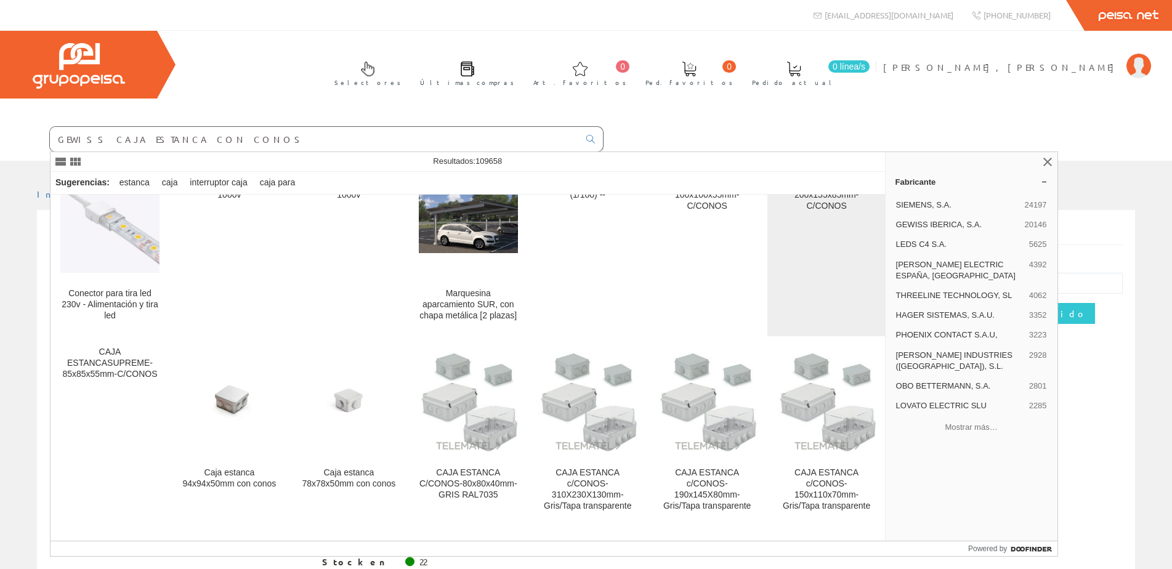
scroll to position [985, 0]
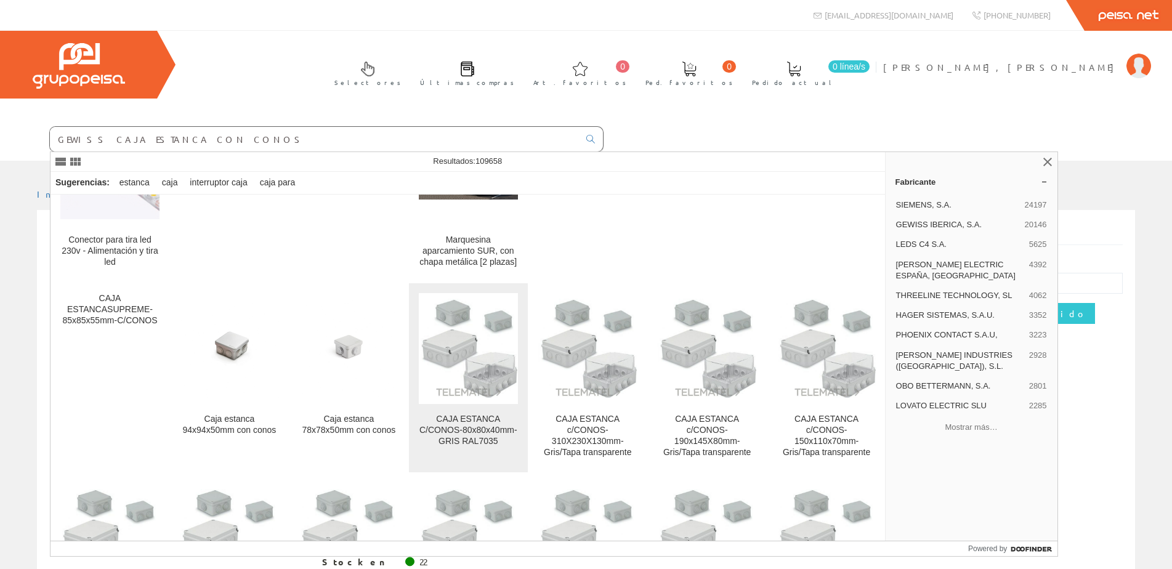
type input "GEWISS CAJA ESTANCA CON CONOS"
click at [461, 418] on div "CAJA ESTANCA C/CONOS-80x80x40mm-GRIS RAL7035" at bounding box center [468, 430] width 99 height 33
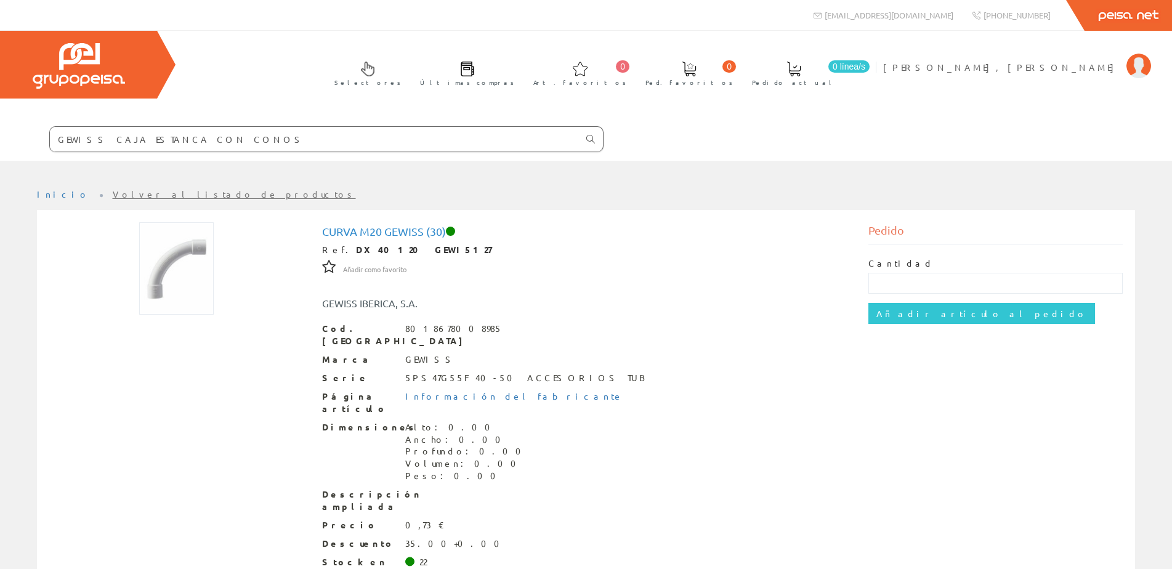
click at [589, 139] on icon at bounding box center [590, 139] width 9 height 9
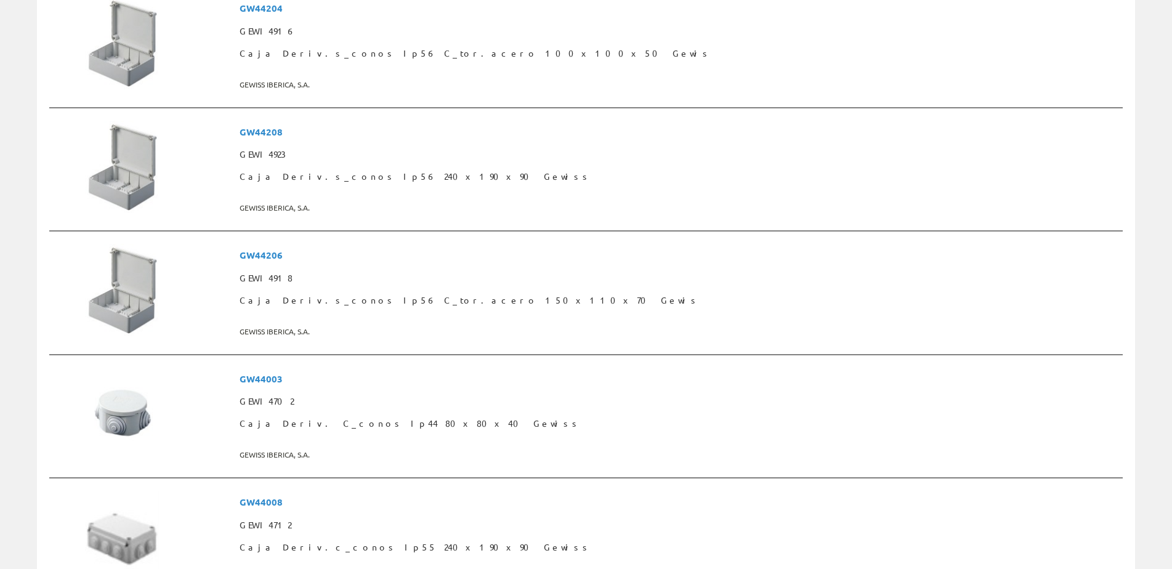
scroll to position [739, 0]
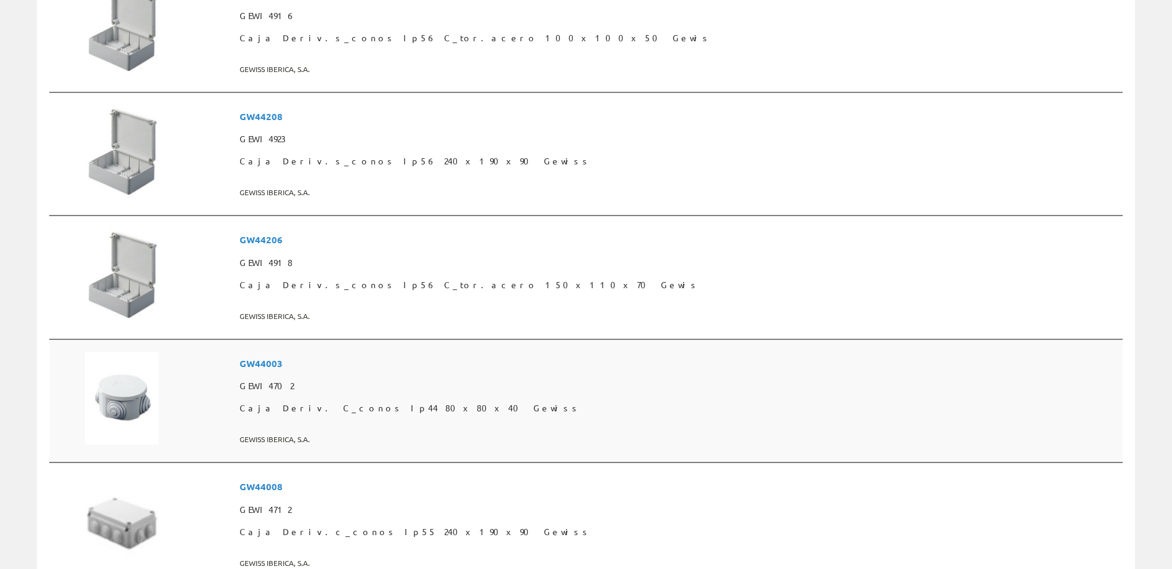
click at [393, 358] on span "GW44003" at bounding box center [679, 363] width 878 height 23
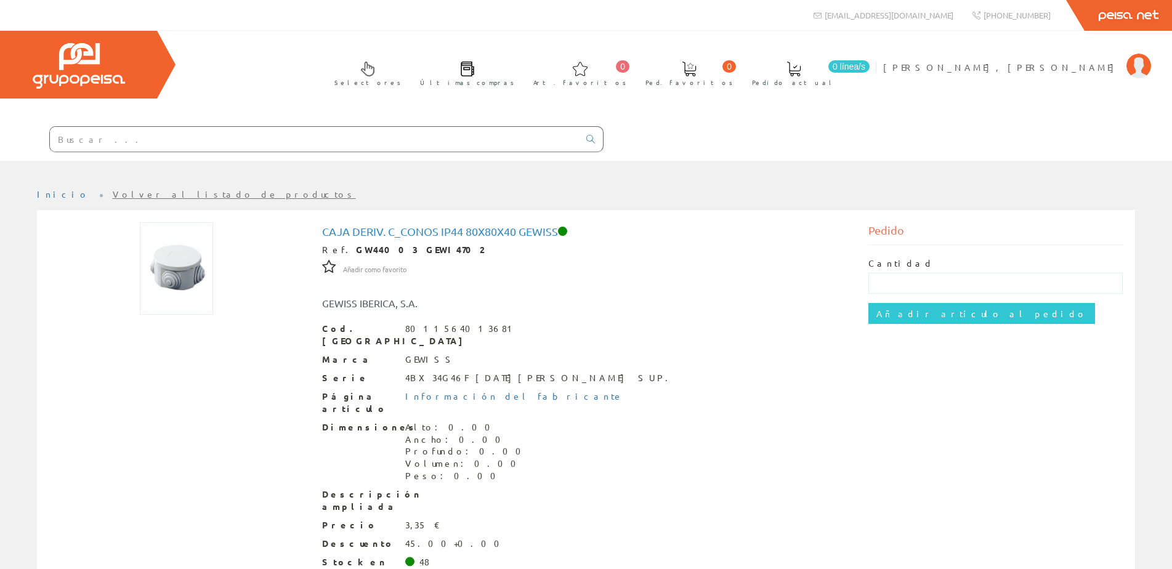
scroll to position [59, 0]
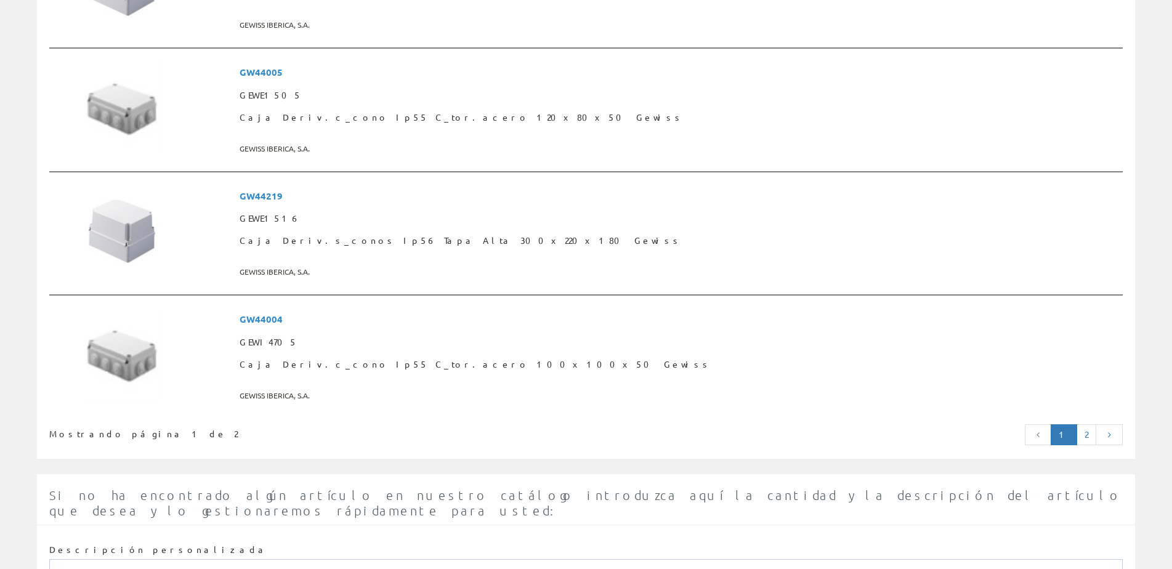
scroll to position [3080, 0]
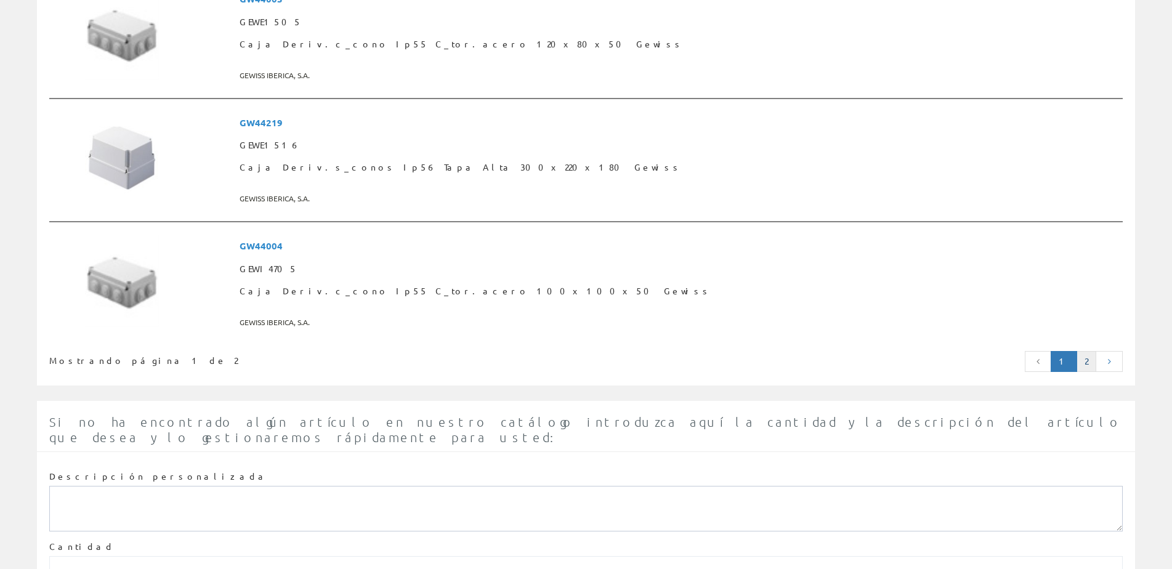
click at [1085, 357] on link "2" at bounding box center [1087, 361] width 20 height 21
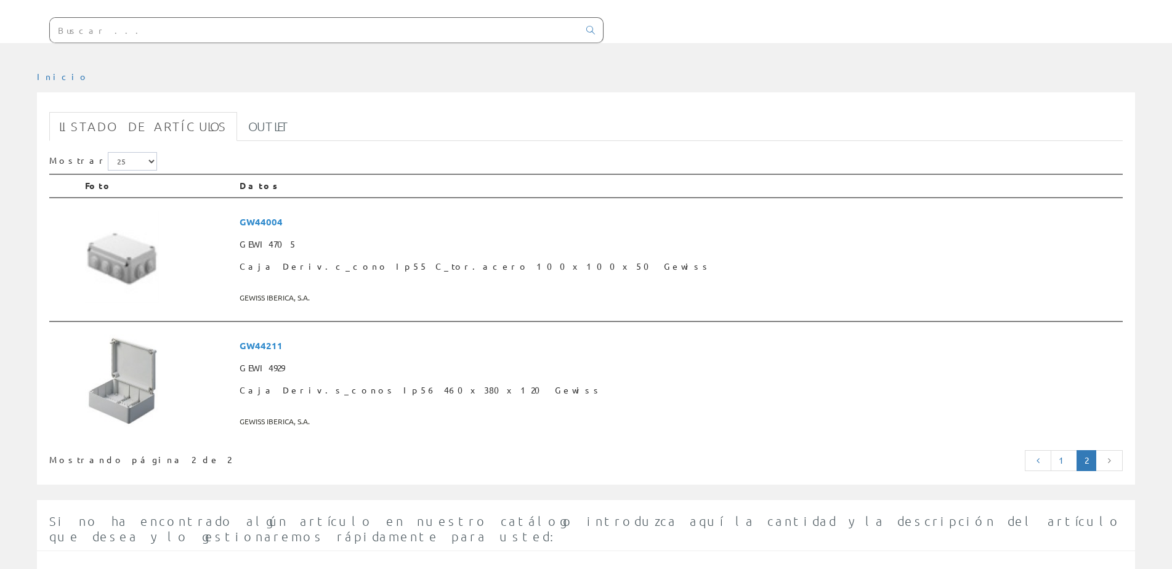
scroll to position [246, 0]
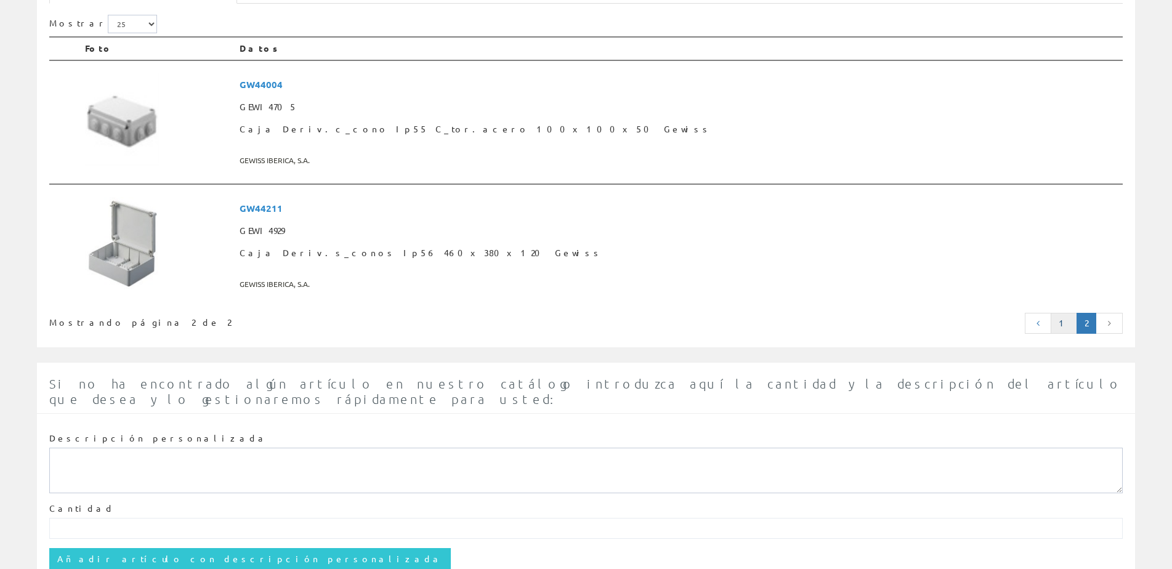
click at [1065, 323] on link "1" at bounding box center [1064, 323] width 26 height 21
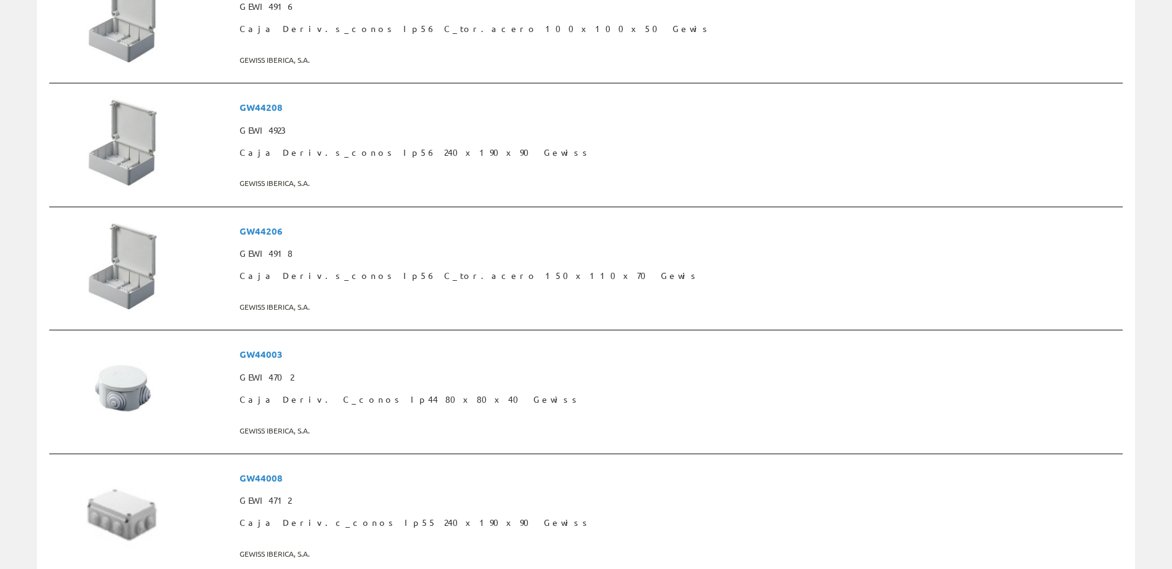
scroll to position [739, 0]
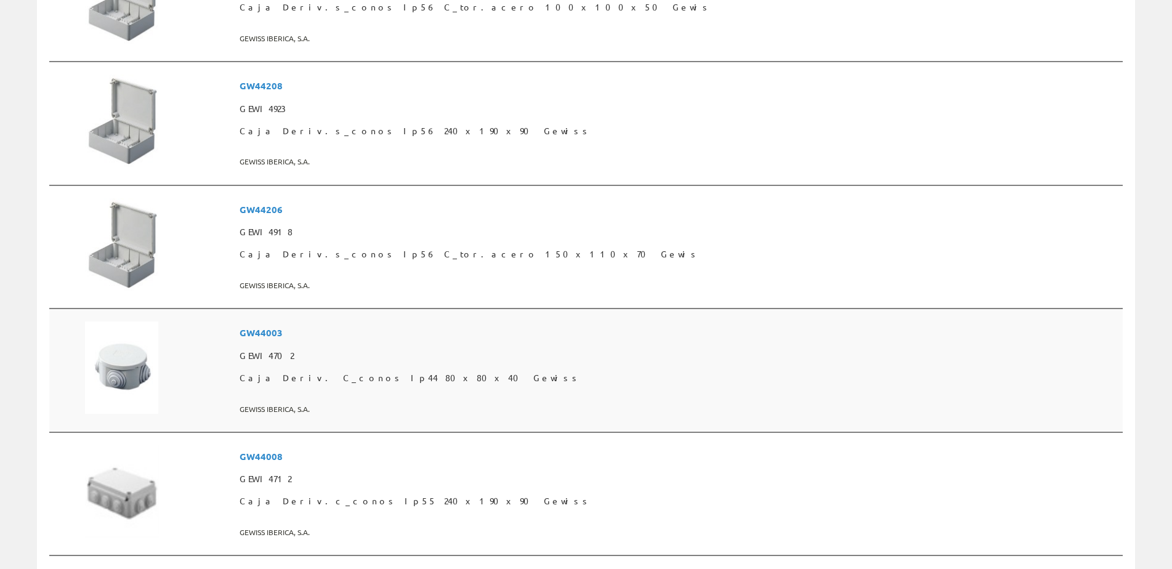
click at [387, 333] on span "GW44003" at bounding box center [679, 333] width 878 height 23
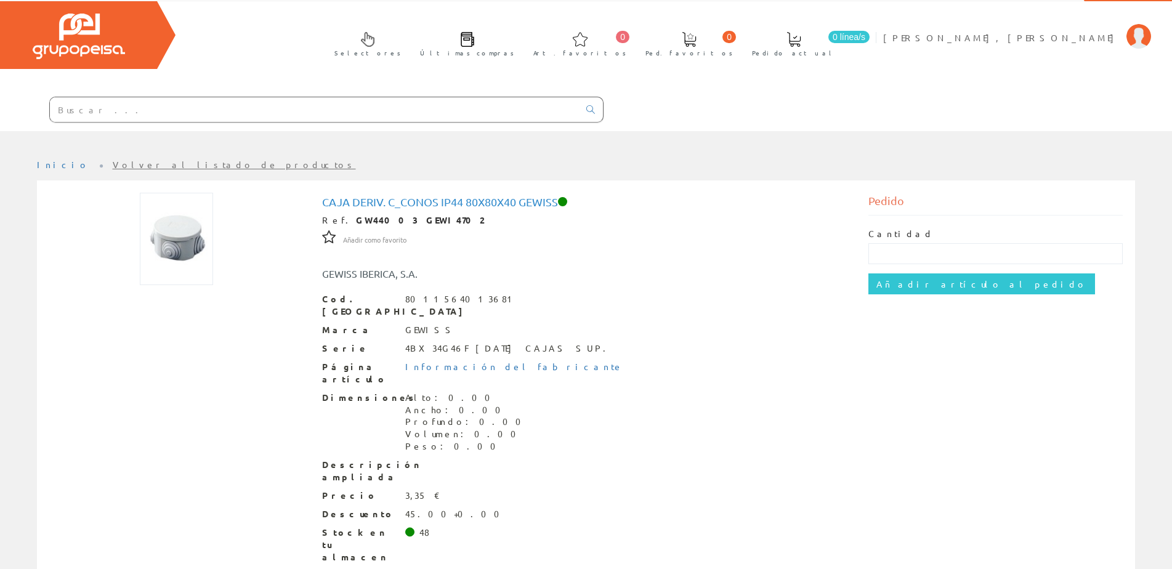
scroll to position [59, 0]
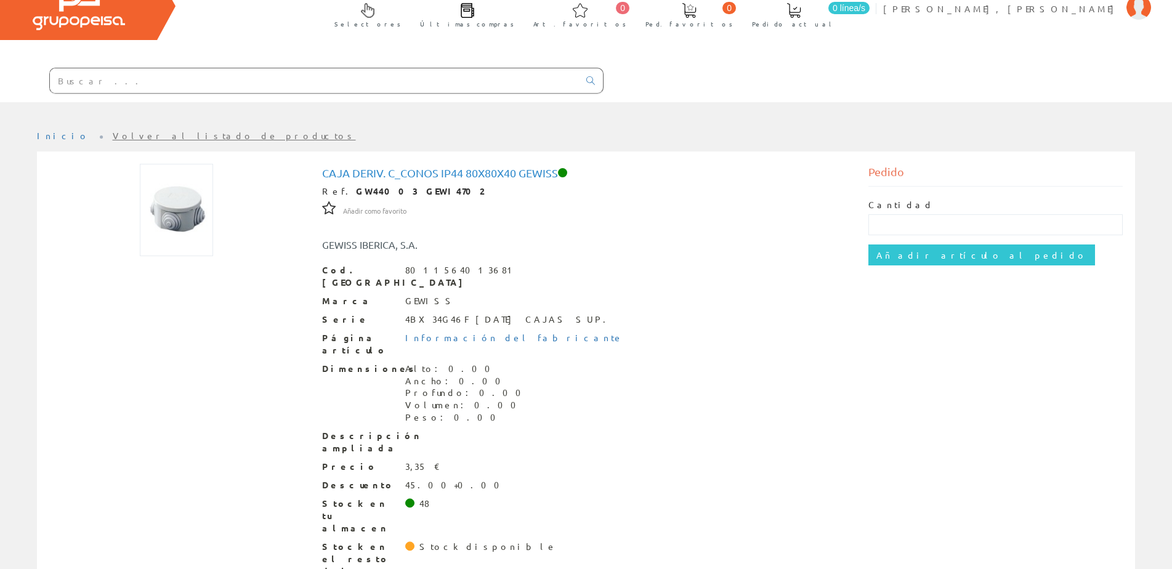
click at [105, 76] on input "text" at bounding box center [314, 80] width 529 height 25
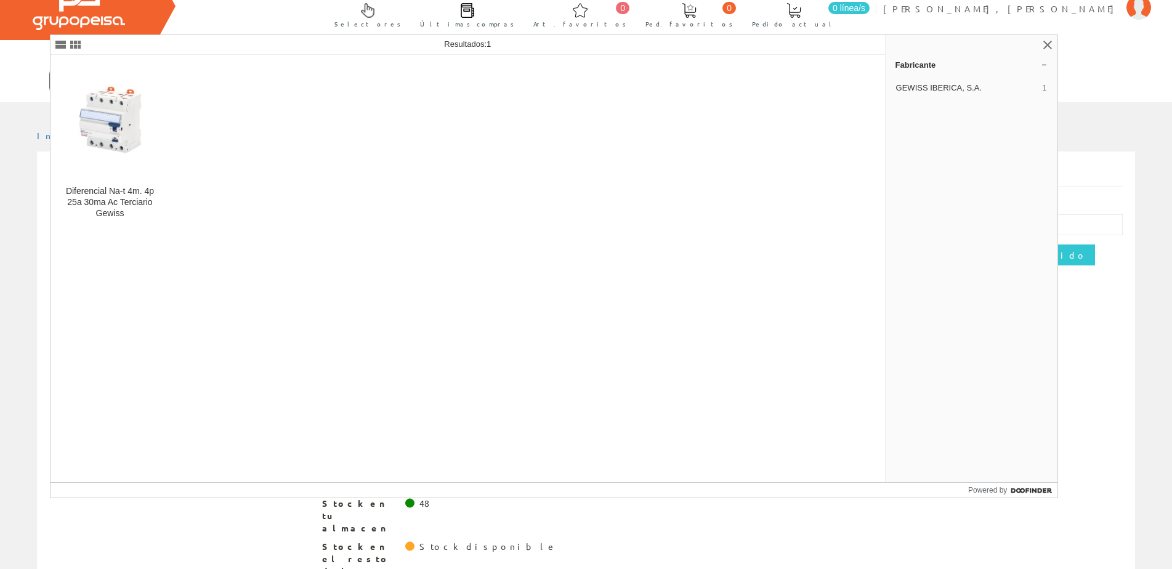
type input "GEWE9310"
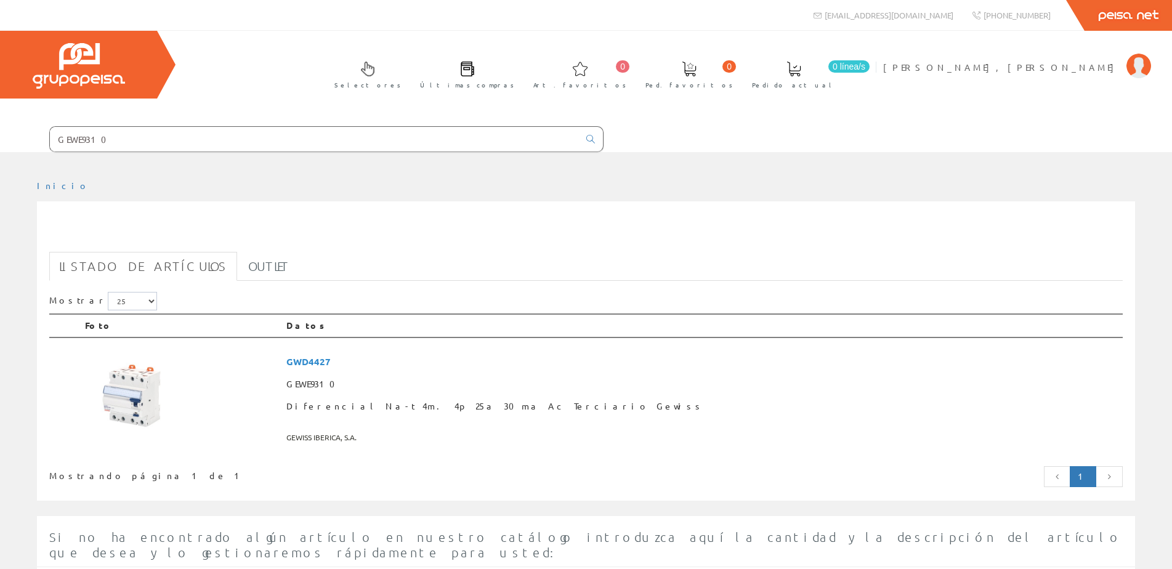
click at [118, 139] on input "GEWE9310" at bounding box center [314, 139] width 529 height 25
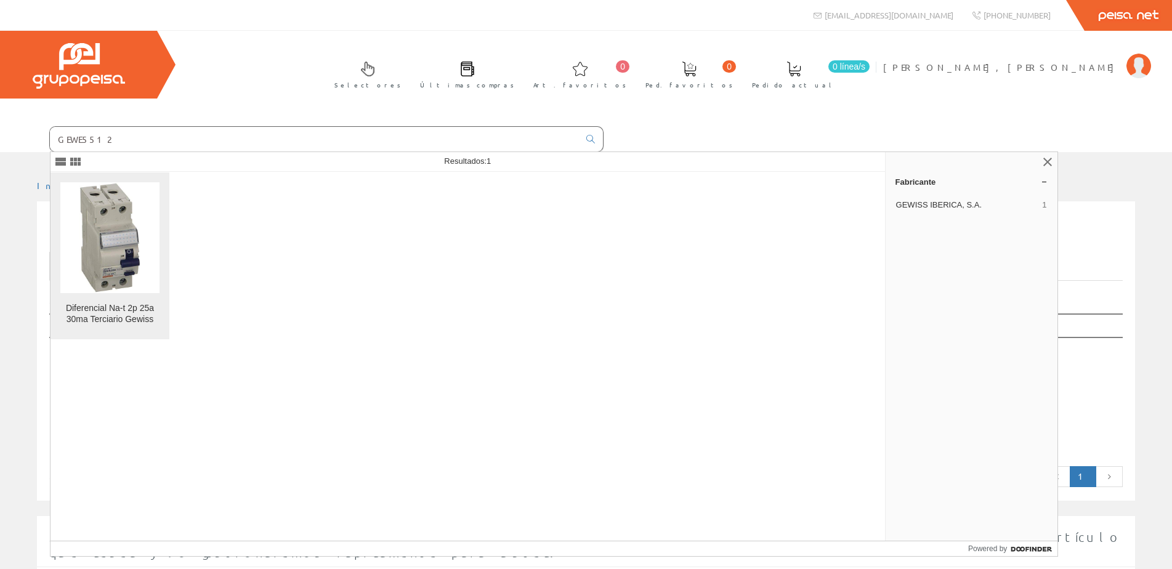
type input "GEWE5512"
click at [120, 259] on img at bounding box center [110, 237] width 62 height 111
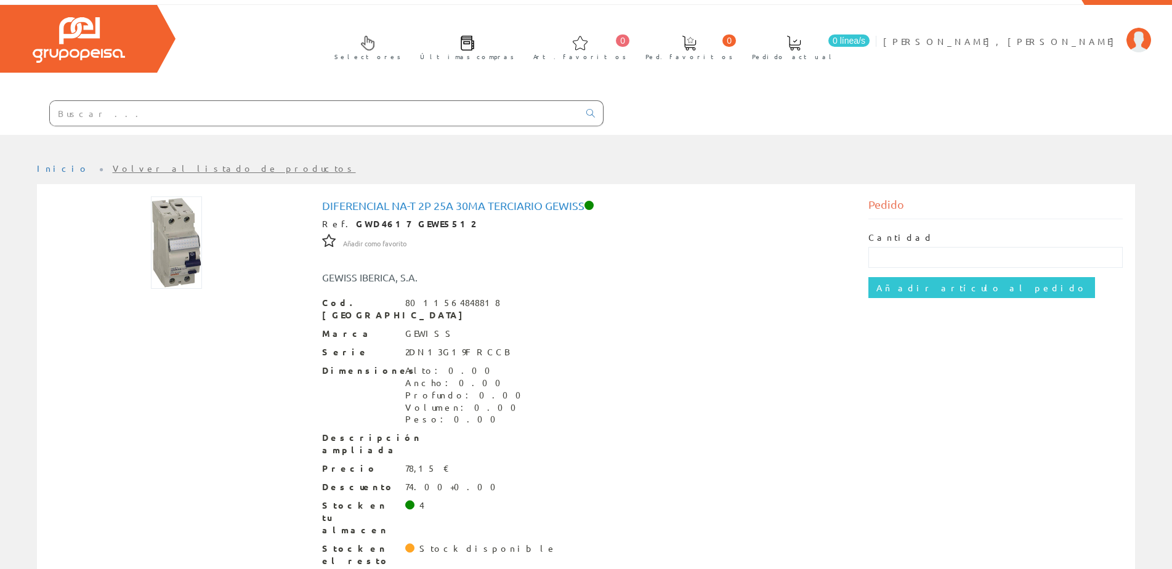
scroll to position [40, 0]
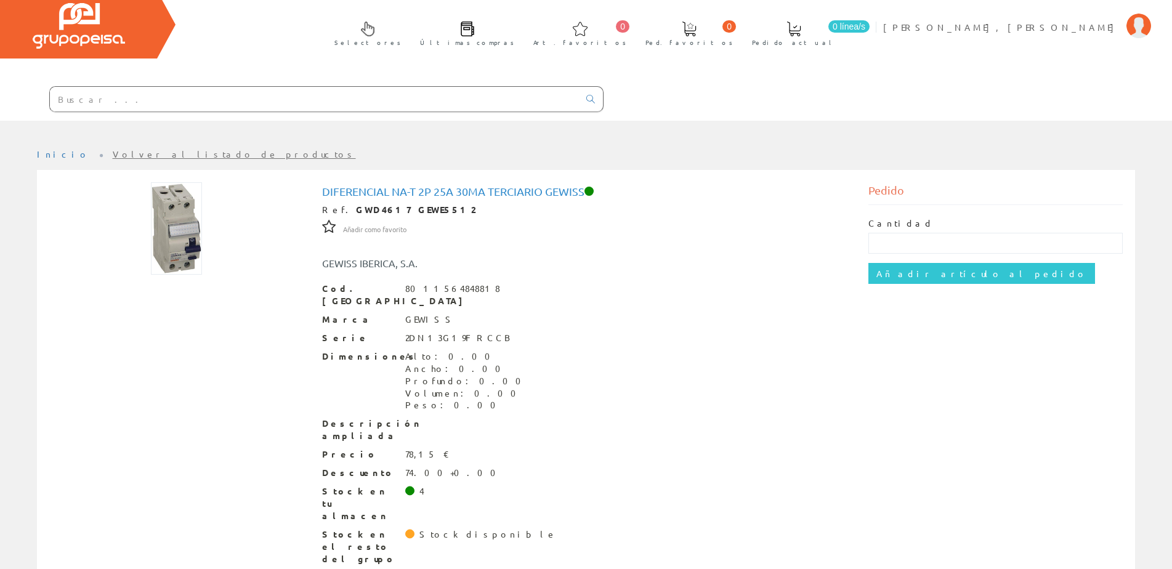
click at [81, 92] on input "text" at bounding box center [314, 99] width 529 height 25
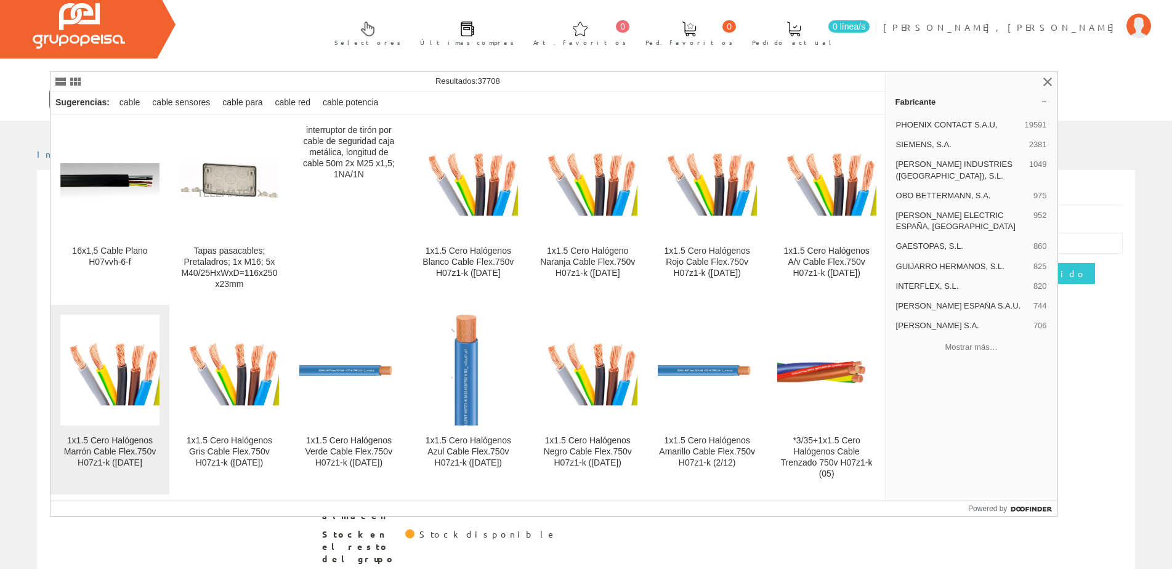
type input "CABLE 1x1.5"
click at [114, 440] on div "1x1.5 Cero Halógenos Marrón Cable Flex.750v H07z1-k (2/12/24" at bounding box center [109, 451] width 99 height 33
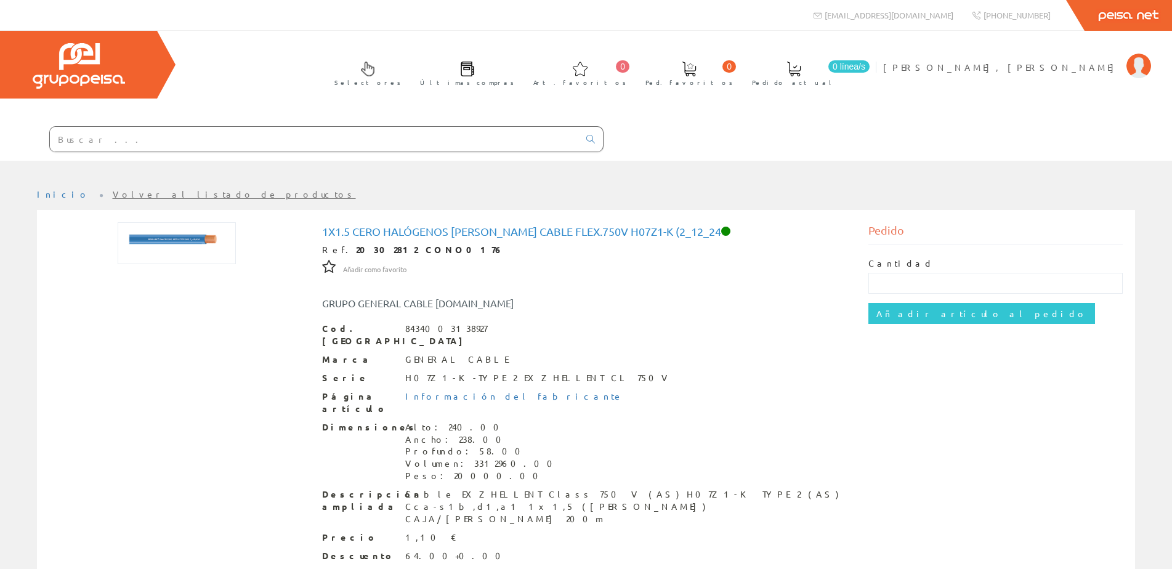
scroll to position [59, 0]
